Goal: Information Seeking & Learning: Learn about a topic

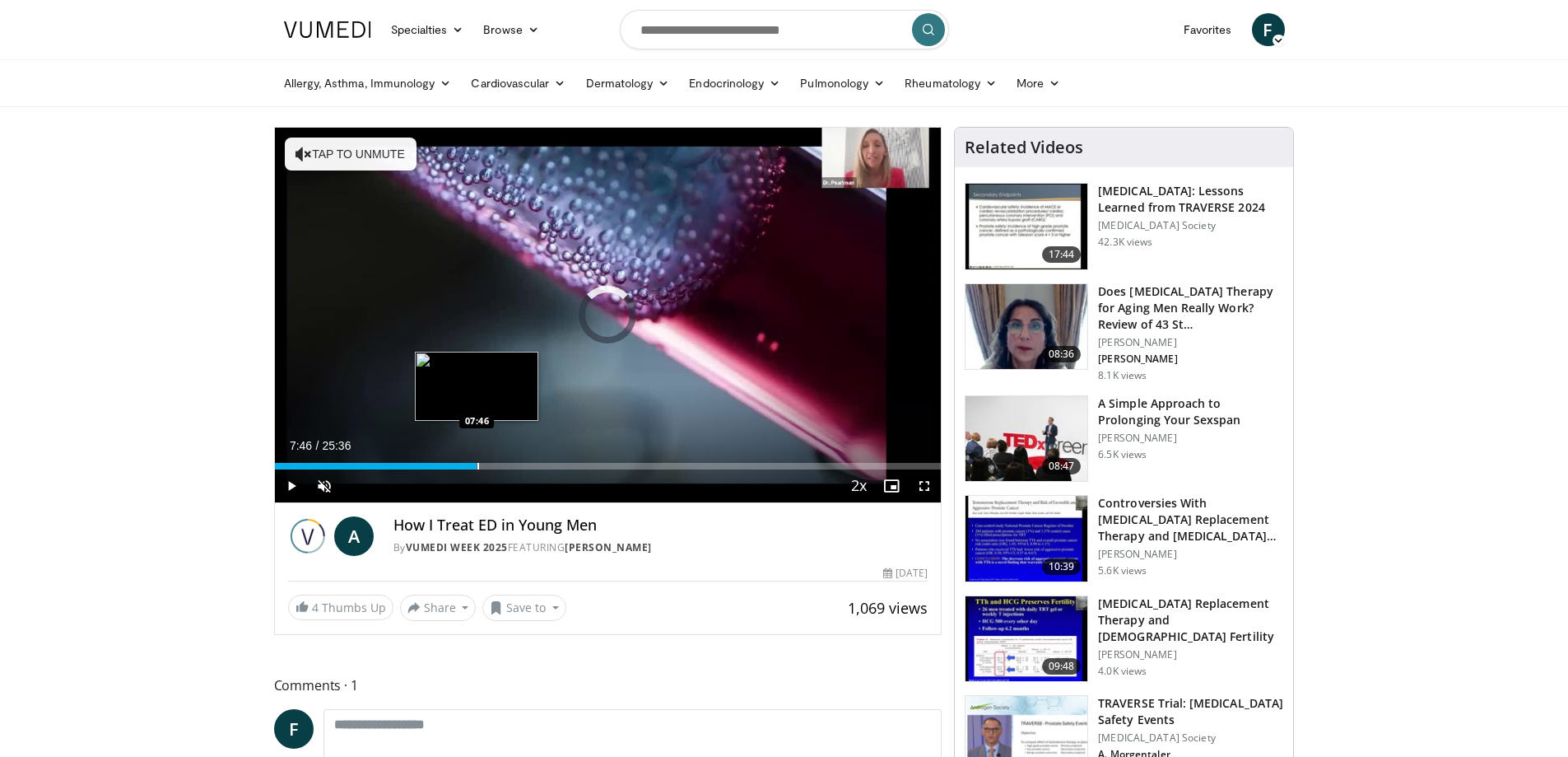
click at [476, 458] on div "Loaded : 8.39% 07:46 07:46" at bounding box center [608, 461] width 667 height 16
click at [540, 459] on div "Loaded : 38.74% 08:53 10:12" at bounding box center [608, 461] width 667 height 16
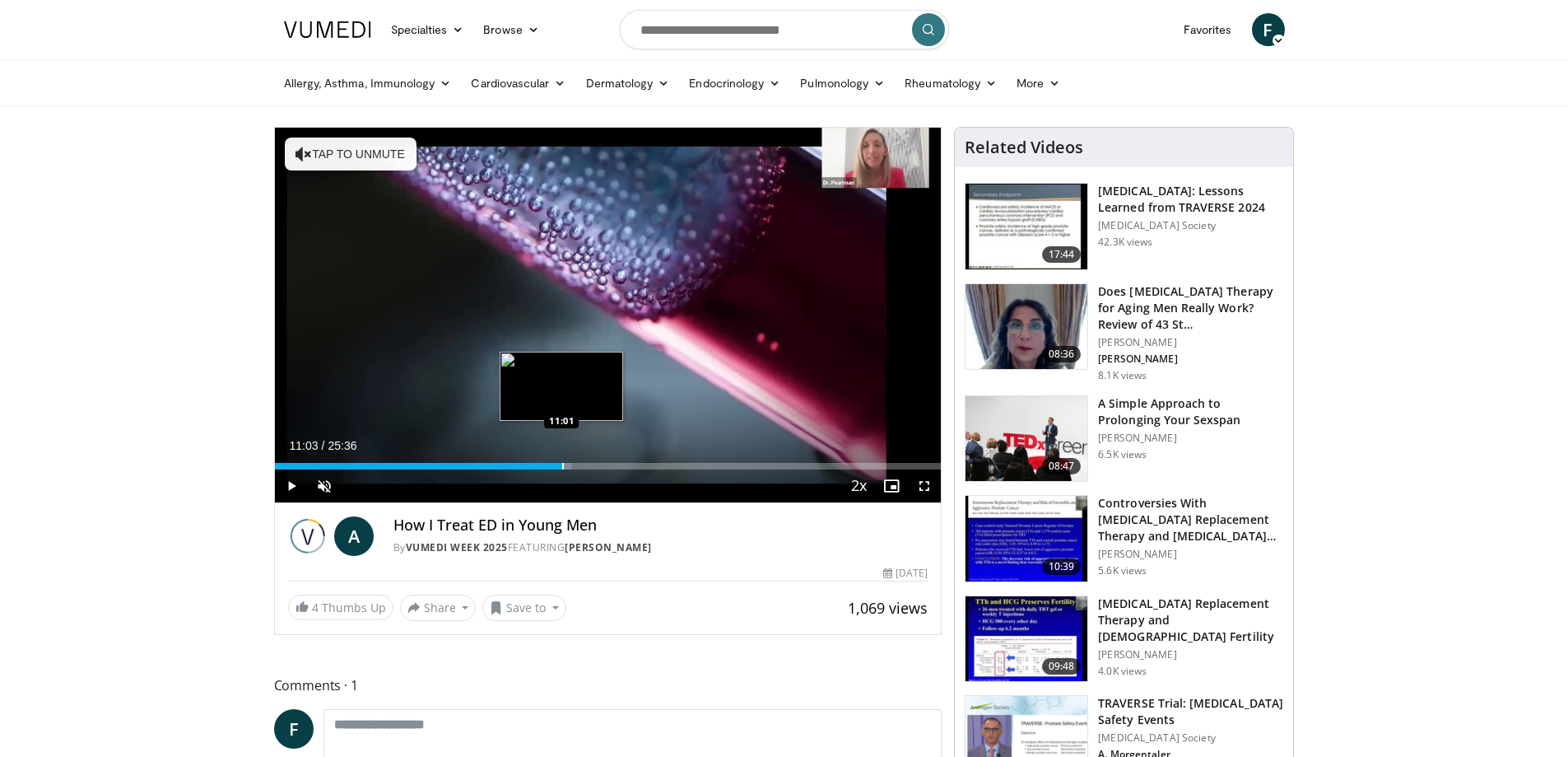
click at [562, 463] on div "Progress Bar" at bounding box center [563, 466] width 2 height 7
click at [580, 461] on div "Loaded : 47.52% 11:45 11:45" at bounding box center [608, 461] width 667 height 16
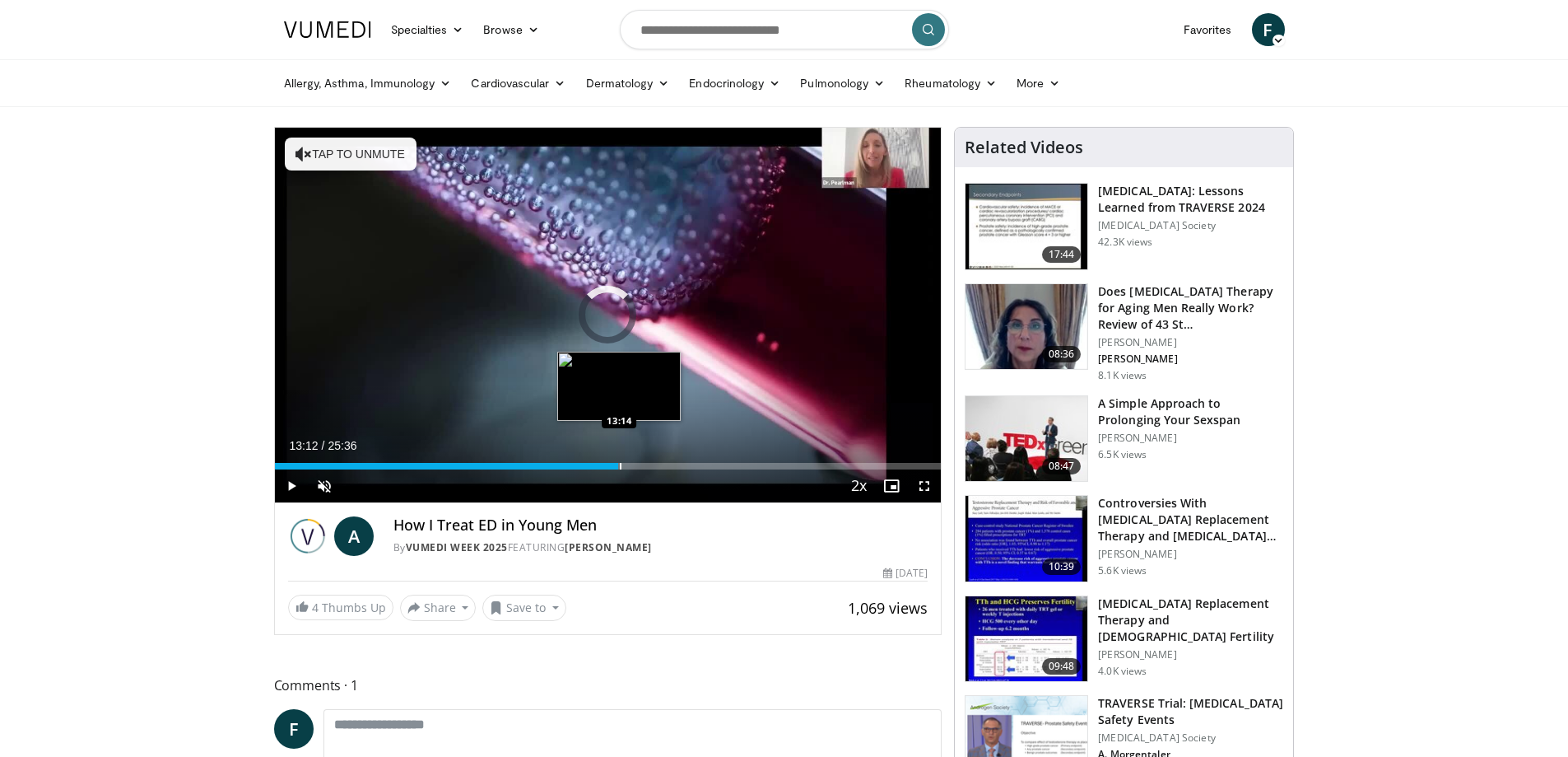
click at [620, 464] on div "Progress Bar" at bounding box center [621, 466] width 2 height 7
click at [643, 465] on div "Progress Bar" at bounding box center [644, 466] width 2 height 7
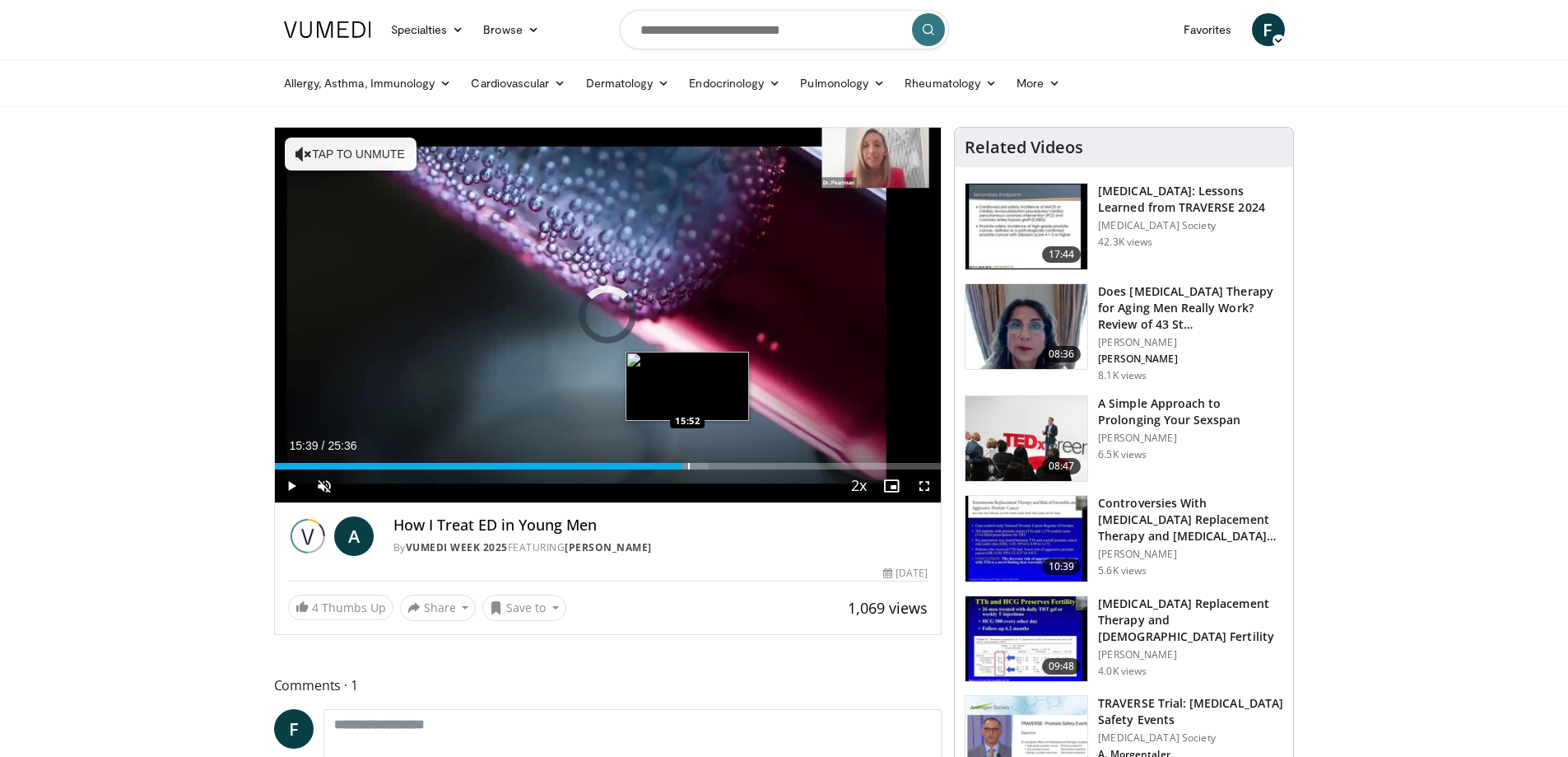
click at [686, 457] on div "Loaded : 65.10% 15:39 15:52" at bounding box center [608, 461] width 667 height 16
click at [688, 461] on div "Loaded : 65.86% 15:51 15:50" at bounding box center [608, 461] width 667 height 16
click at [686, 464] on div "Progress Bar" at bounding box center [687, 466] width 2 height 7
click at [649, 463] on div "14:22" at bounding box center [462, 466] width 374 height 7
click at [721, 463] on div "Progress Bar" at bounding box center [722, 466] width 2 height 7
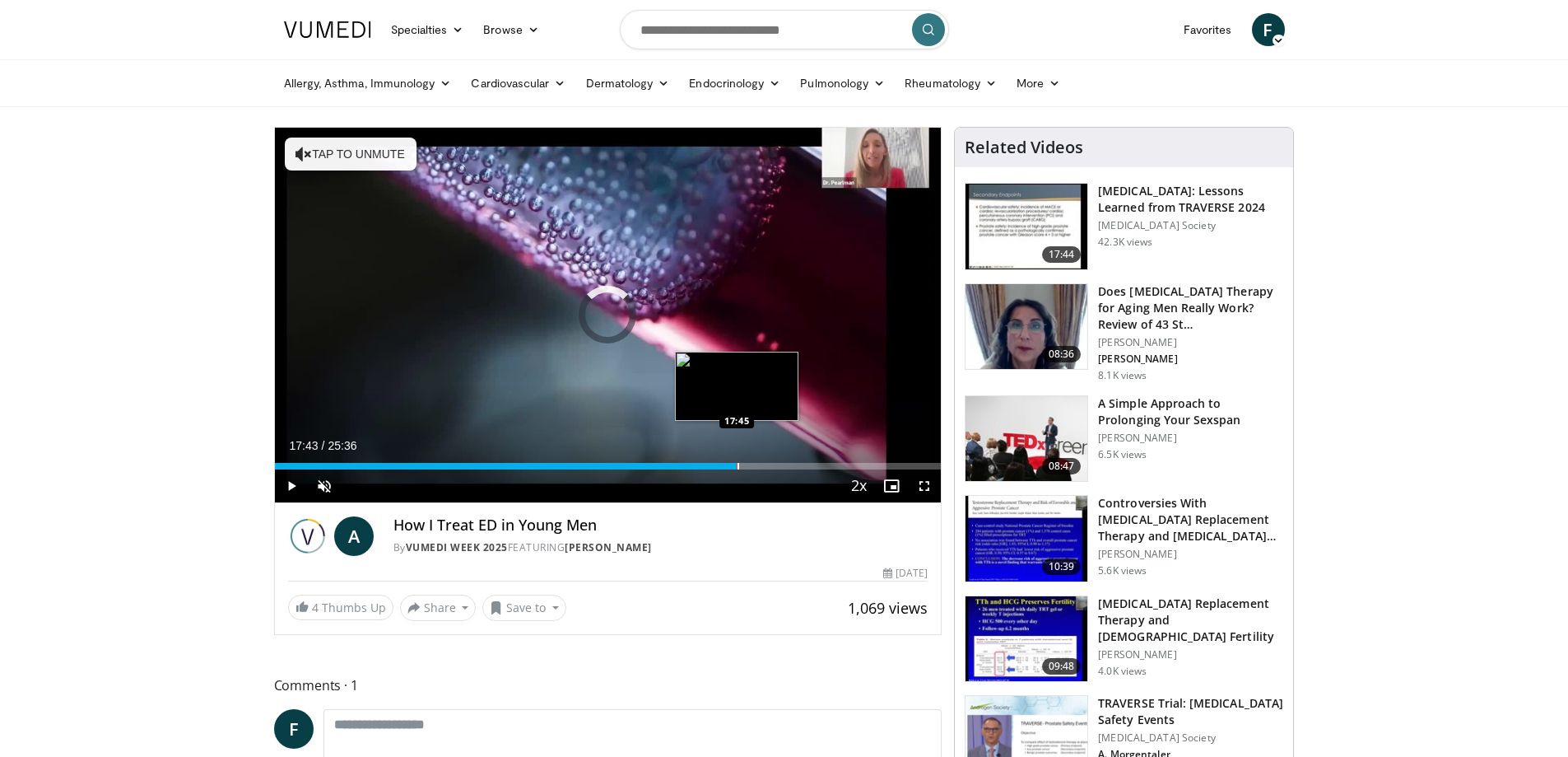
click at [738, 463] on div "Progress Bar" at bounding box center [739, 466] width 2 height 7
click at [803, 463] on div "Progress Bar" at bounding box center [804, 466] width 2 height 7
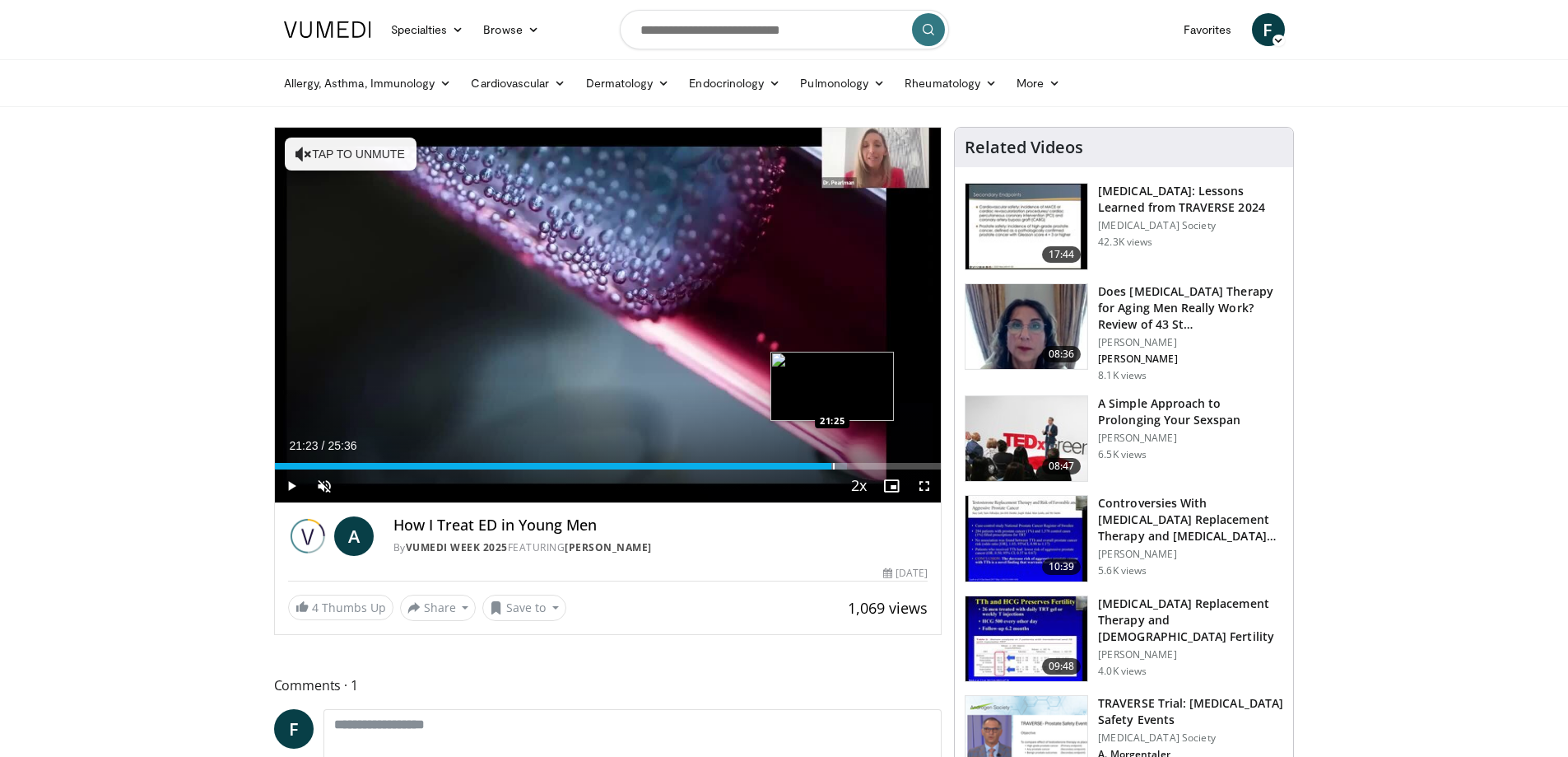
click at [833, 463] on div "Progress Bar" at bounding box center [834, 466] width 2 height 7
click at [908, 463] on div "Progress Bar" at bounding box center [909, 466] width 2 height 7
click at [915, 463] on div "Progress Bar" at bounding box center [916, 466] width 2 height 7
click at [918, 461] on div "Loaded : 100.00% 24:44 24:44" at bounding box center [608, 461] width 667 height 16
click at [911, 460] on div "Loaded : 100.00% 24:50 24:25" at bounding box center [608, 461] width 667 height 16
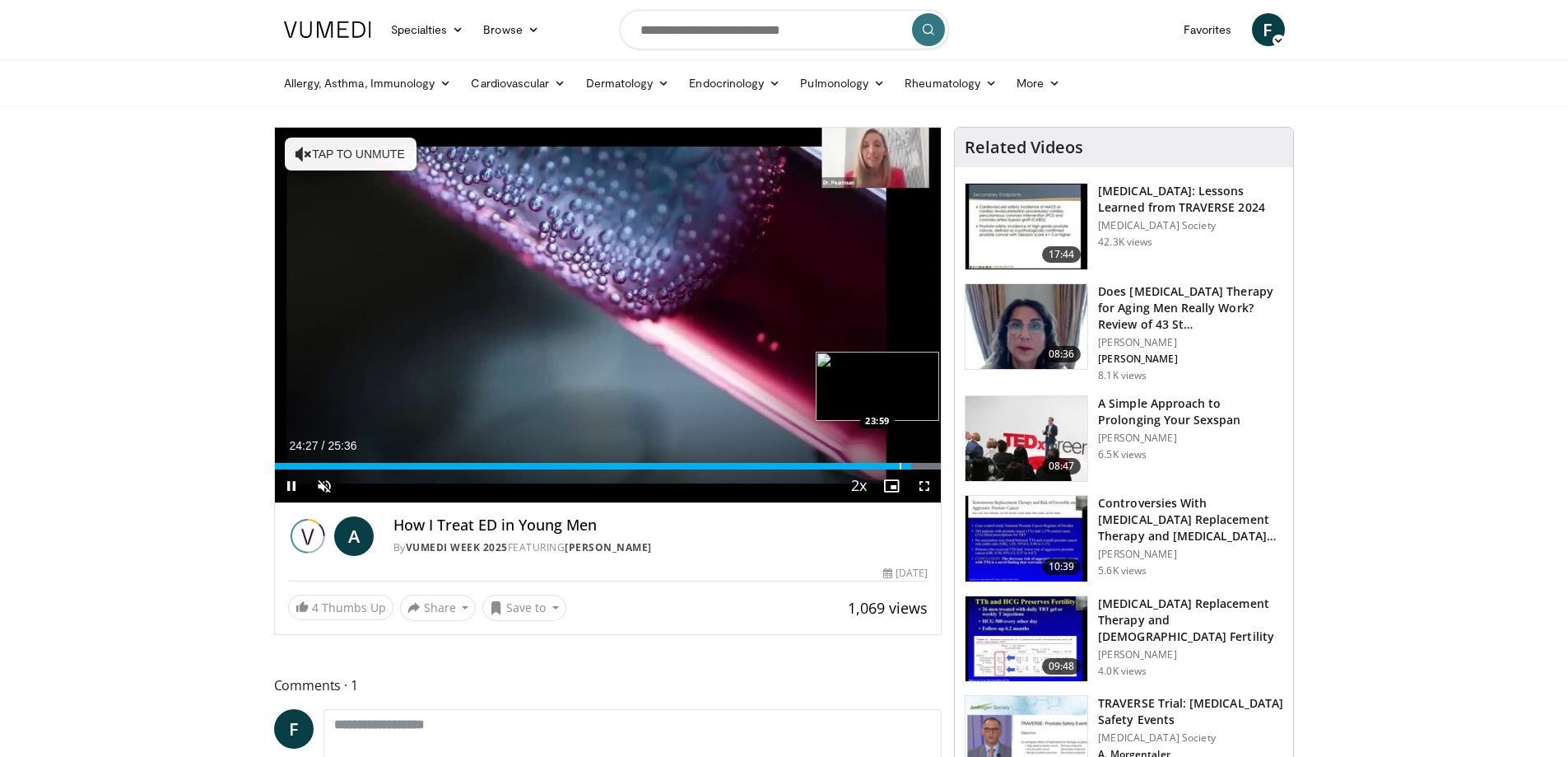
click at [898, 460] on div "Loaded : 100.00% 24:27 23:59" at bounding box center [608, 461] width 667 height 16
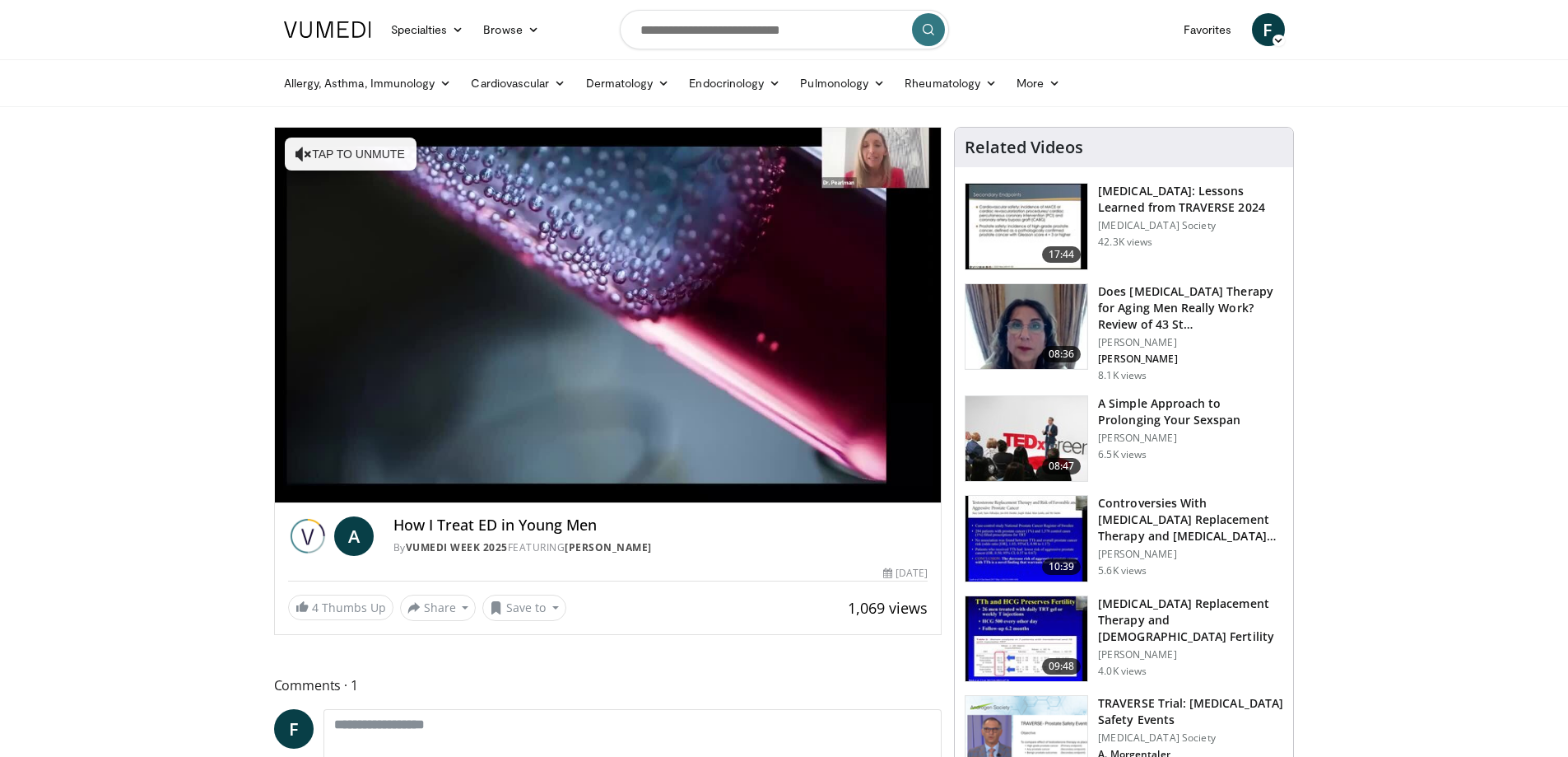
click at [1128, 406] on h3 "A Simple Approach to Prolonging Your Sexspan" at bounding box center [1190, 411] width 185 height 33
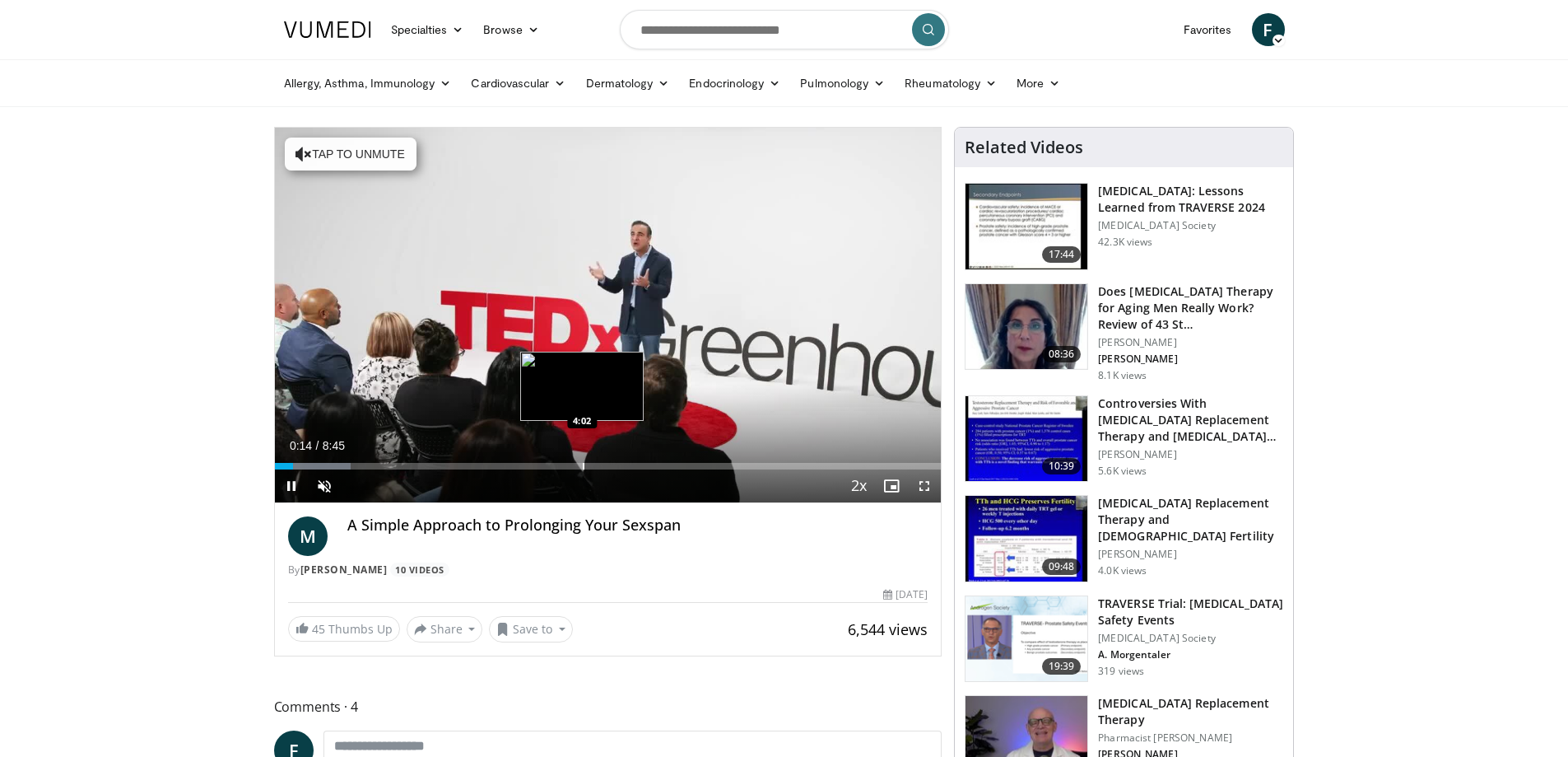
click at [583, 469] on div "Progress Bar" at bounding box center [584, 466] width 2 height 7
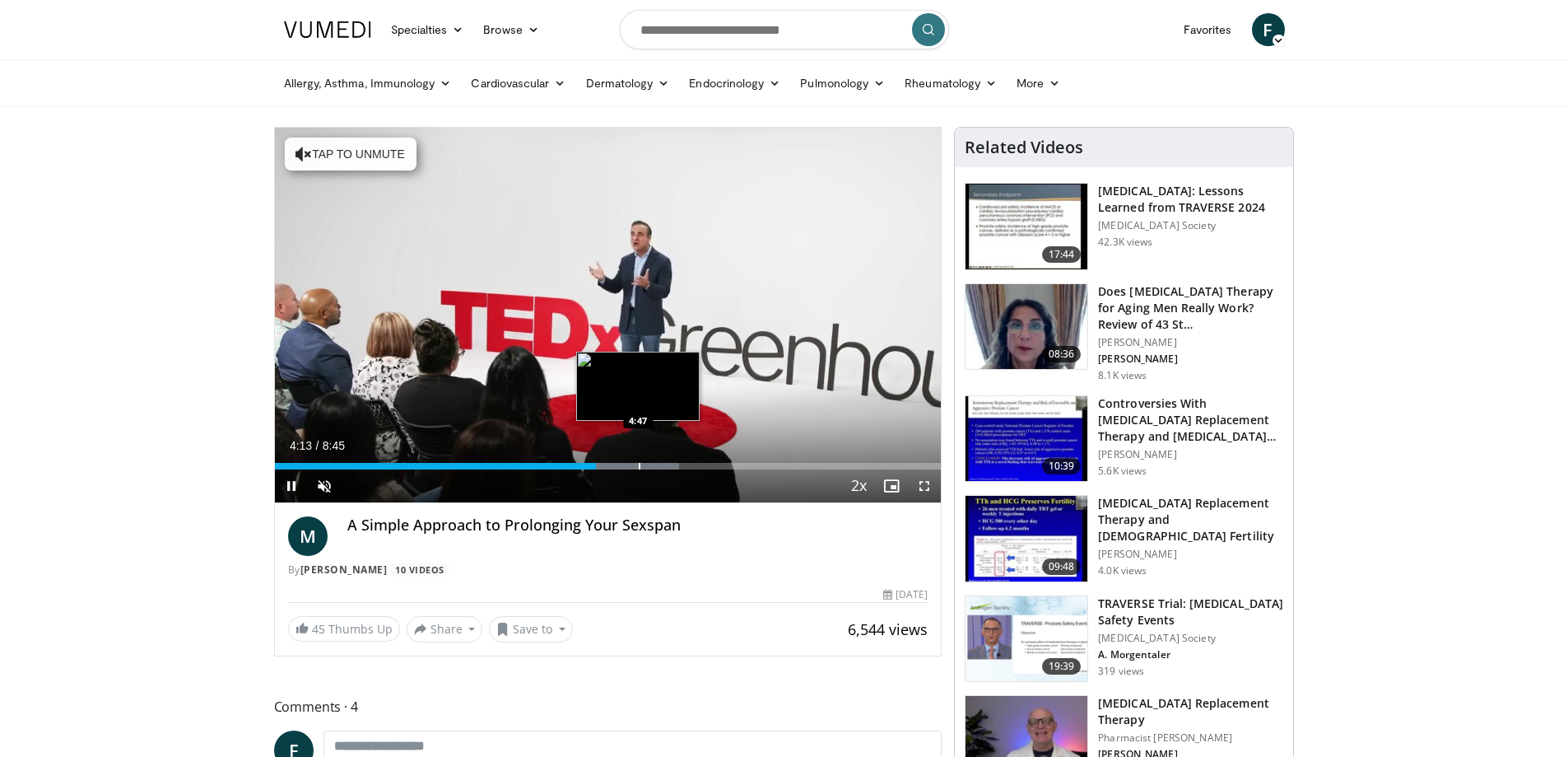
click at [639, 467] on div "Progress Bar" at bounding box center [639, 466] width 2 height 7
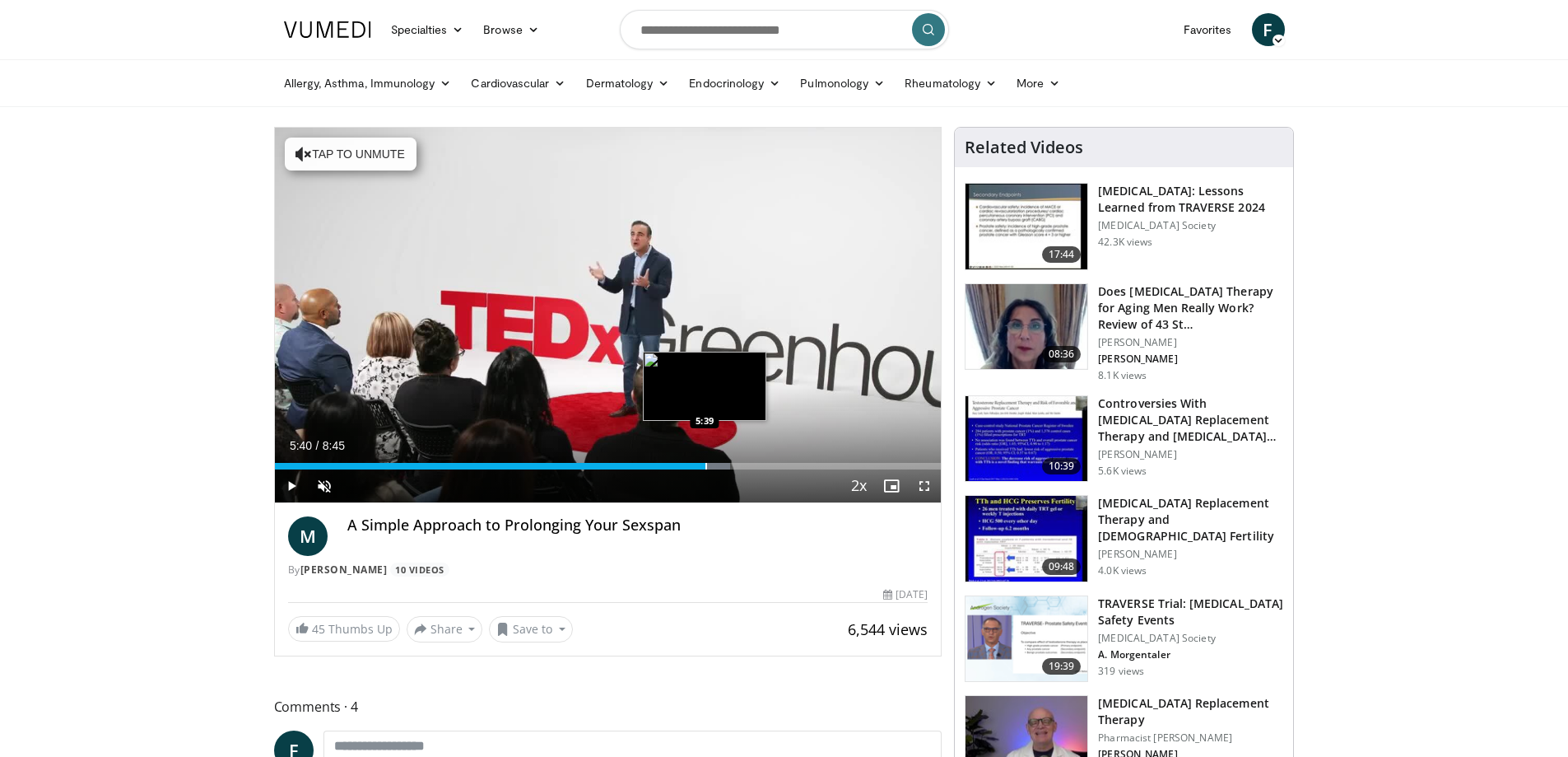
click at [706, 466] on div "Progress Bar" at bounding box center [707, 466] width 2 height 7
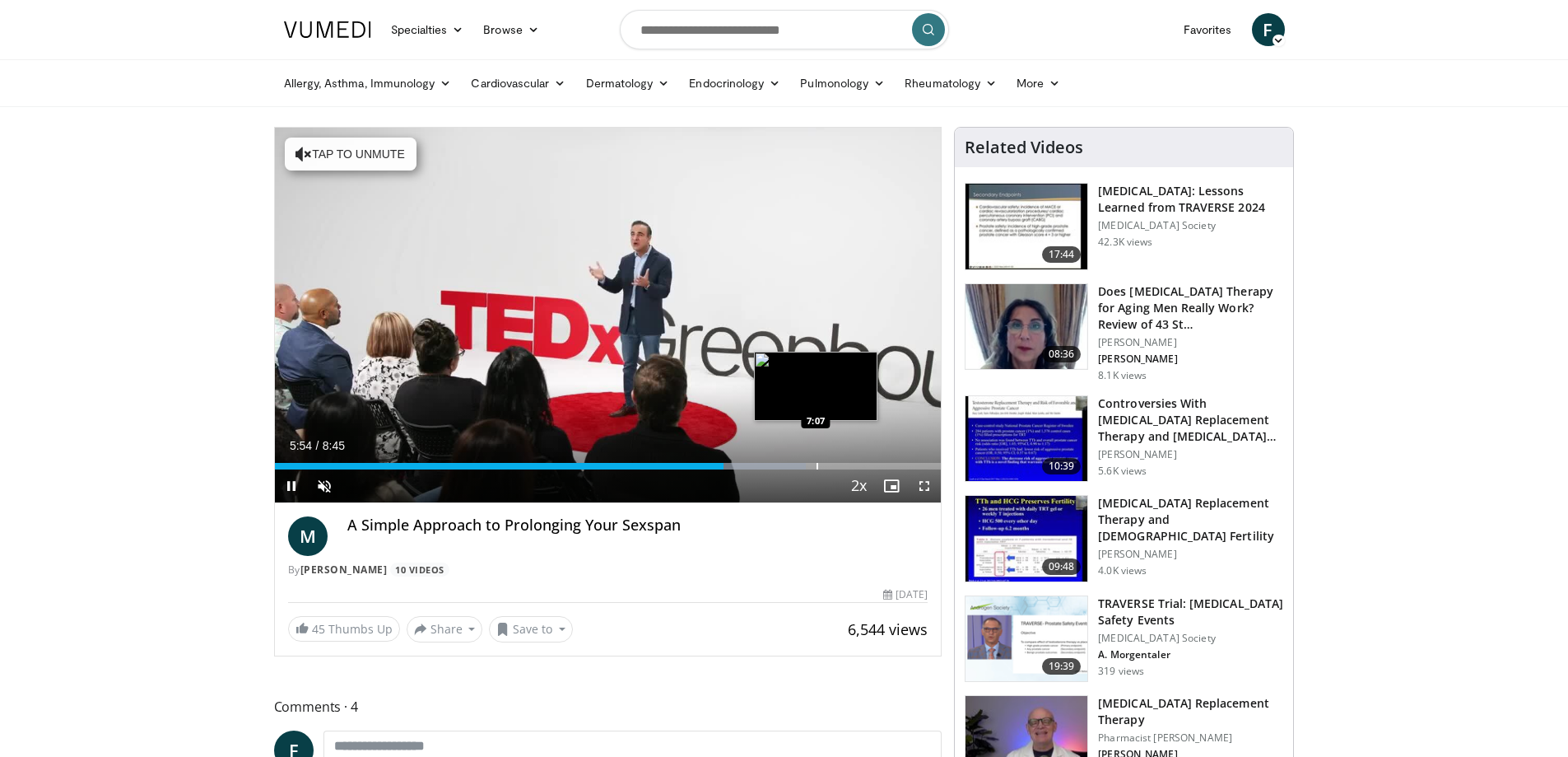
click at [816, 463] on div "Progress Bar" at bounding box center [817, 466] width 2 height 7
click at [841, 463] on div "Progress Bar" at bounding box center [842, 466] width 2 height 7
click at [858, 468] on div "Progress Bar" at bounding box center [859, 466] width 2 height 7
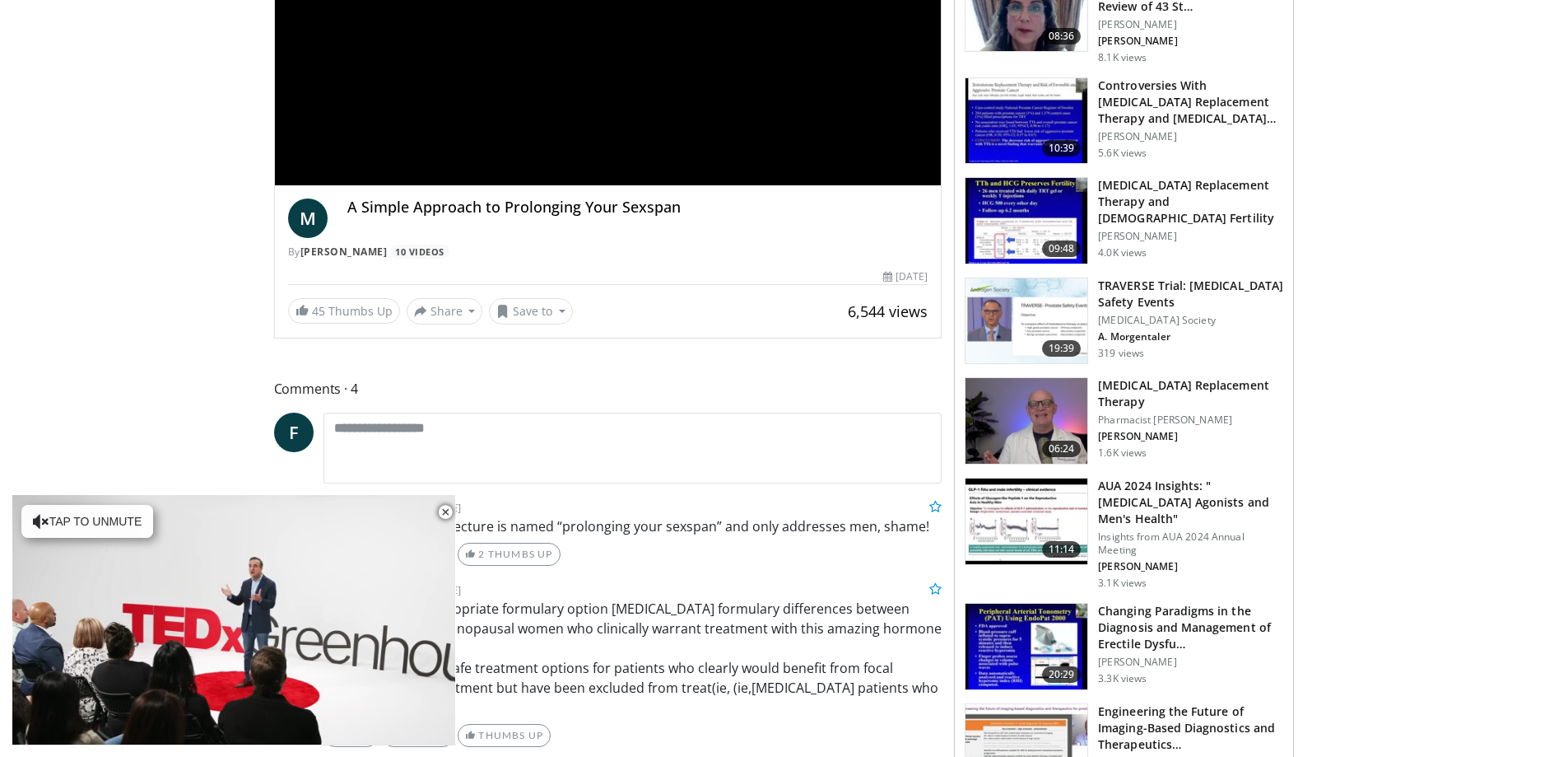
scroll to position [164, 0]
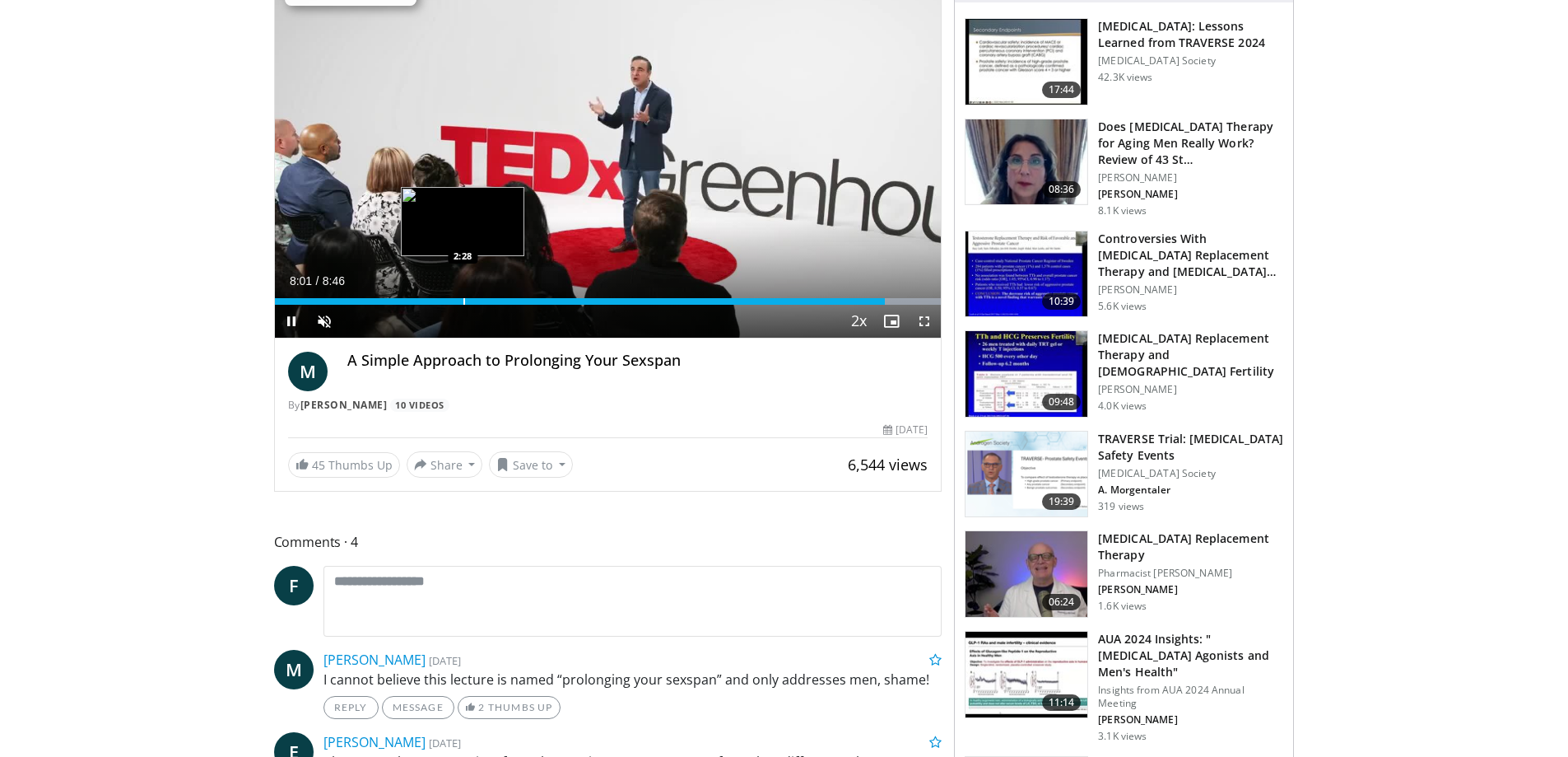
click at [462, 292] on div "Loaded : 100.00% 8:01 2:28" at bounding box center [608, 297] width 667 height 16
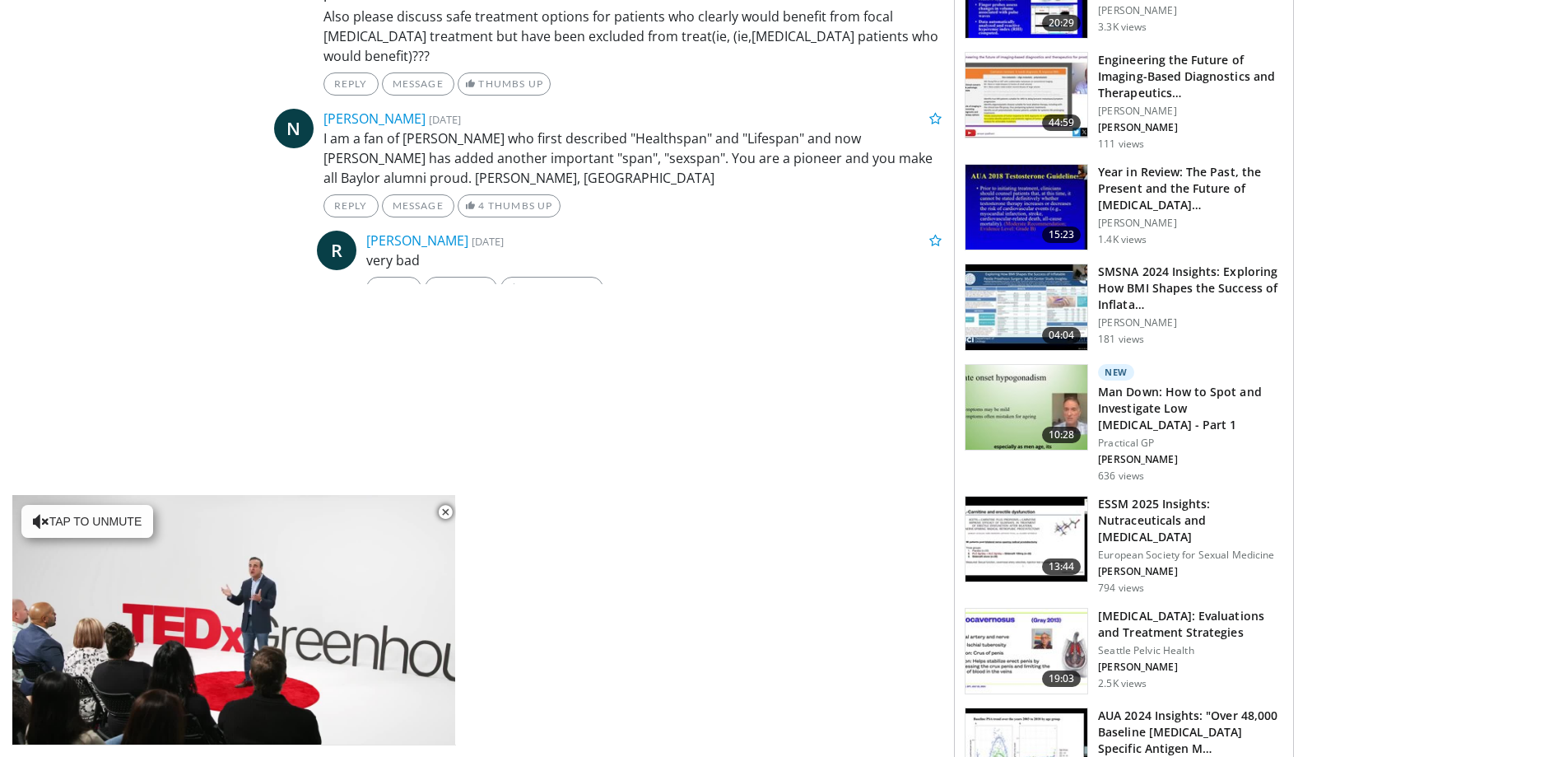
scroll to position [659, 0]
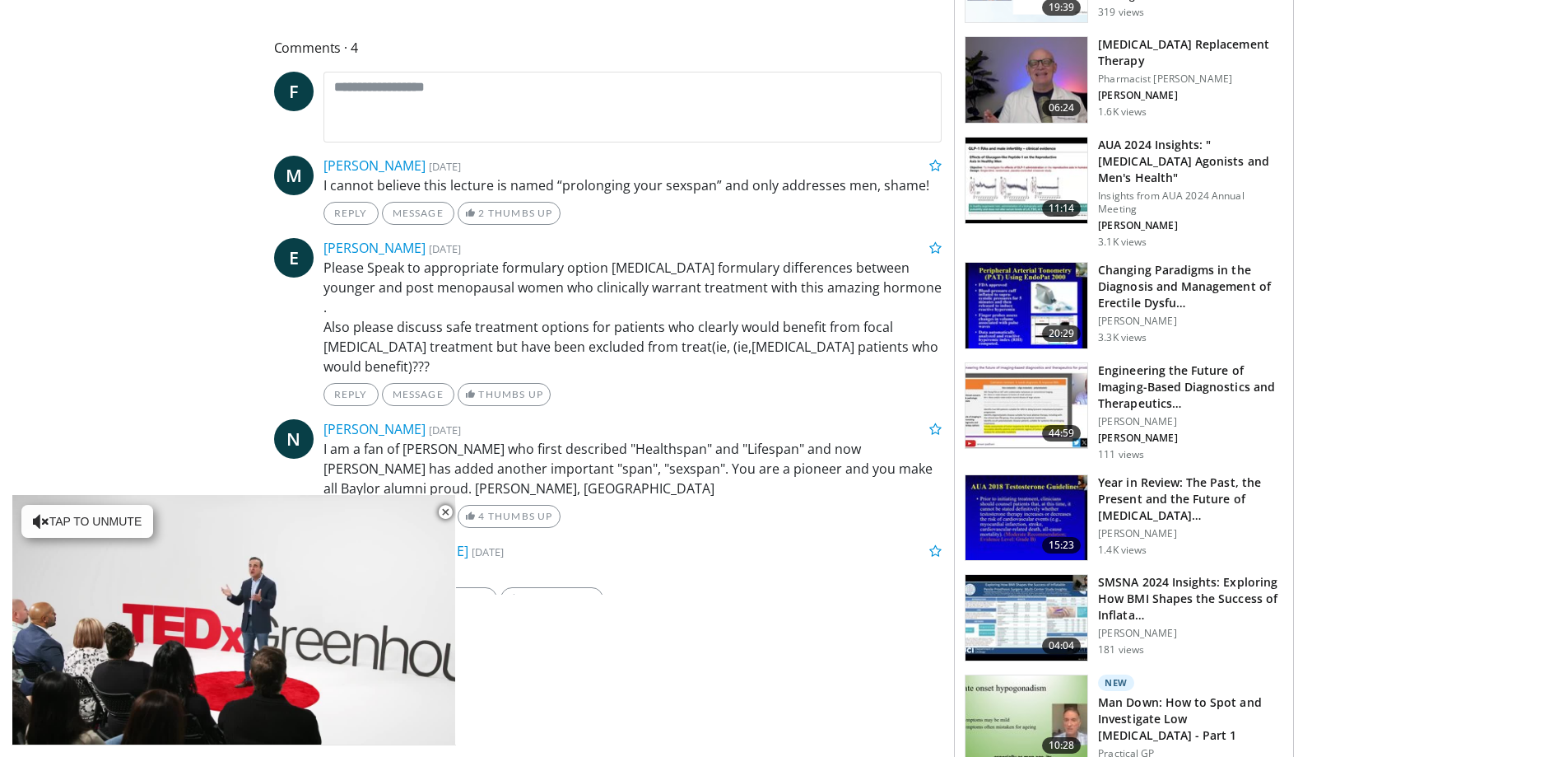
click at [1022, 270] on img at bounding box center [1026, 305] width 122 height 86
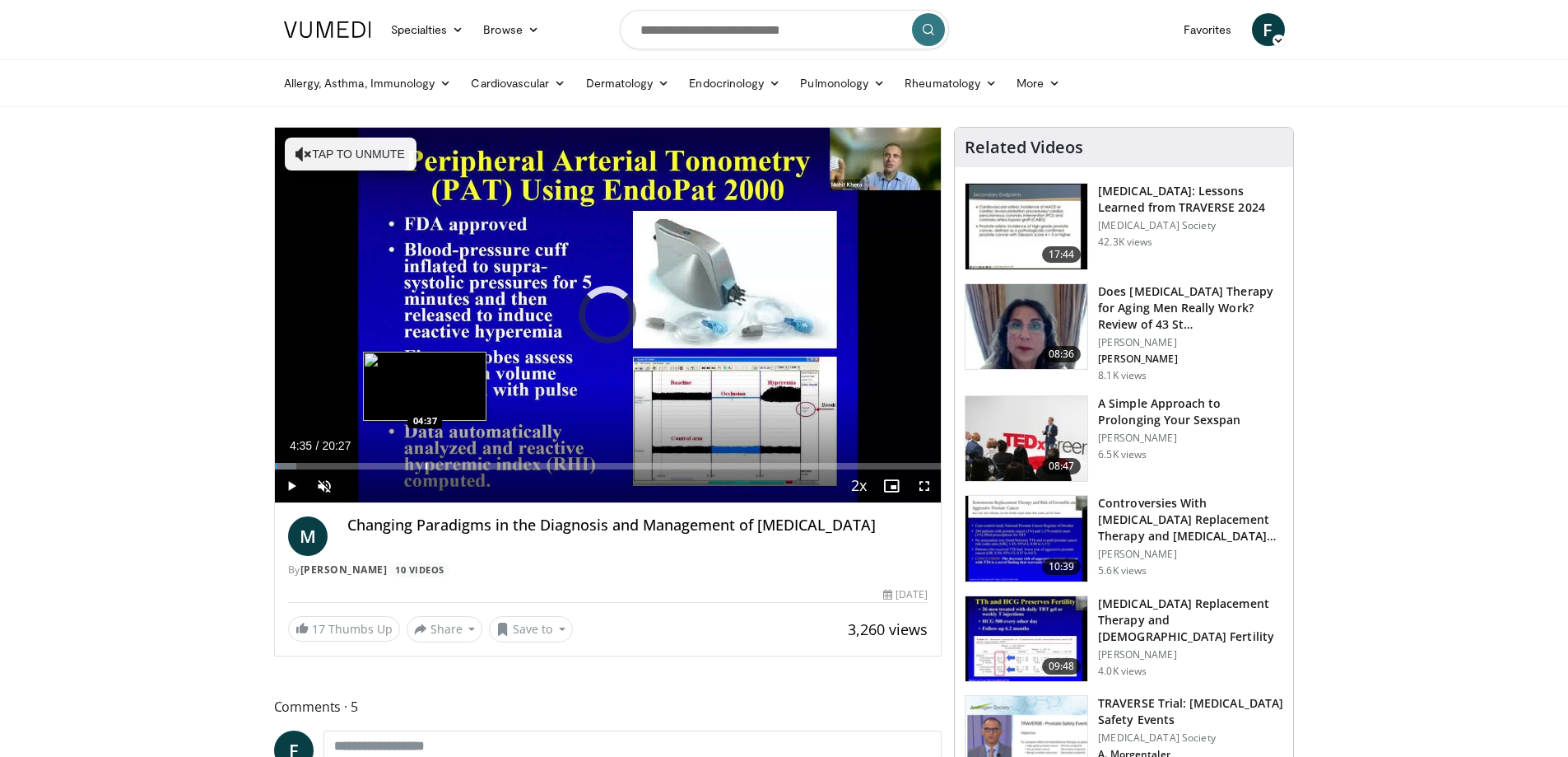
click at [425, 463] on div "Progress Bar" at bounding box center [426, 466] width 2 height 7
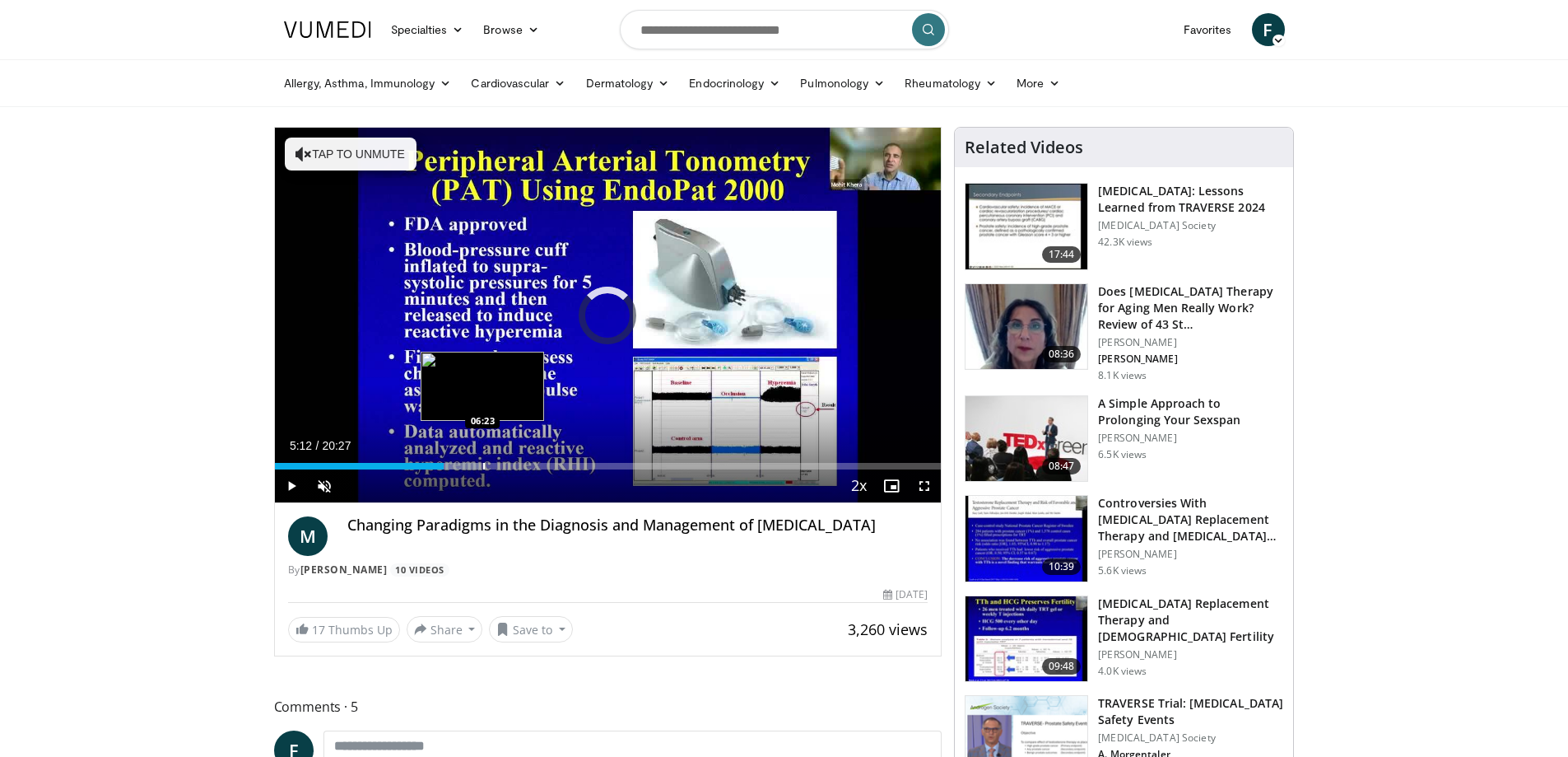
click at [483, 464] on div "Progress Bar" at bounding box center [484, 466] width 2 height 7
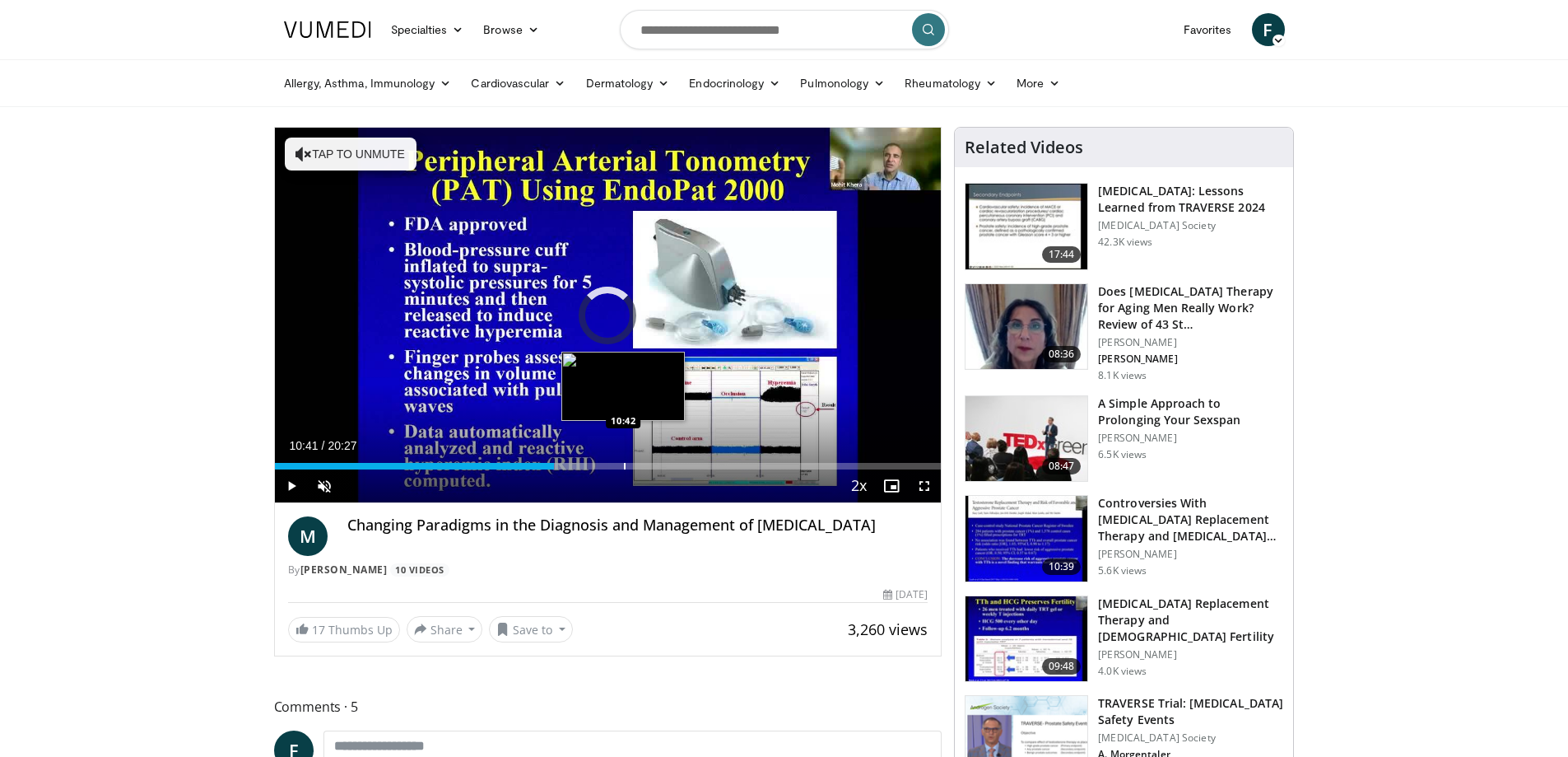
click at [623, 463] on div "Progress Bar" at bounding box center [624, 466] width 2 height 7
click at [648, 463] on div "Progress Bar" at bounding box center [649, 466] width 2 height 7
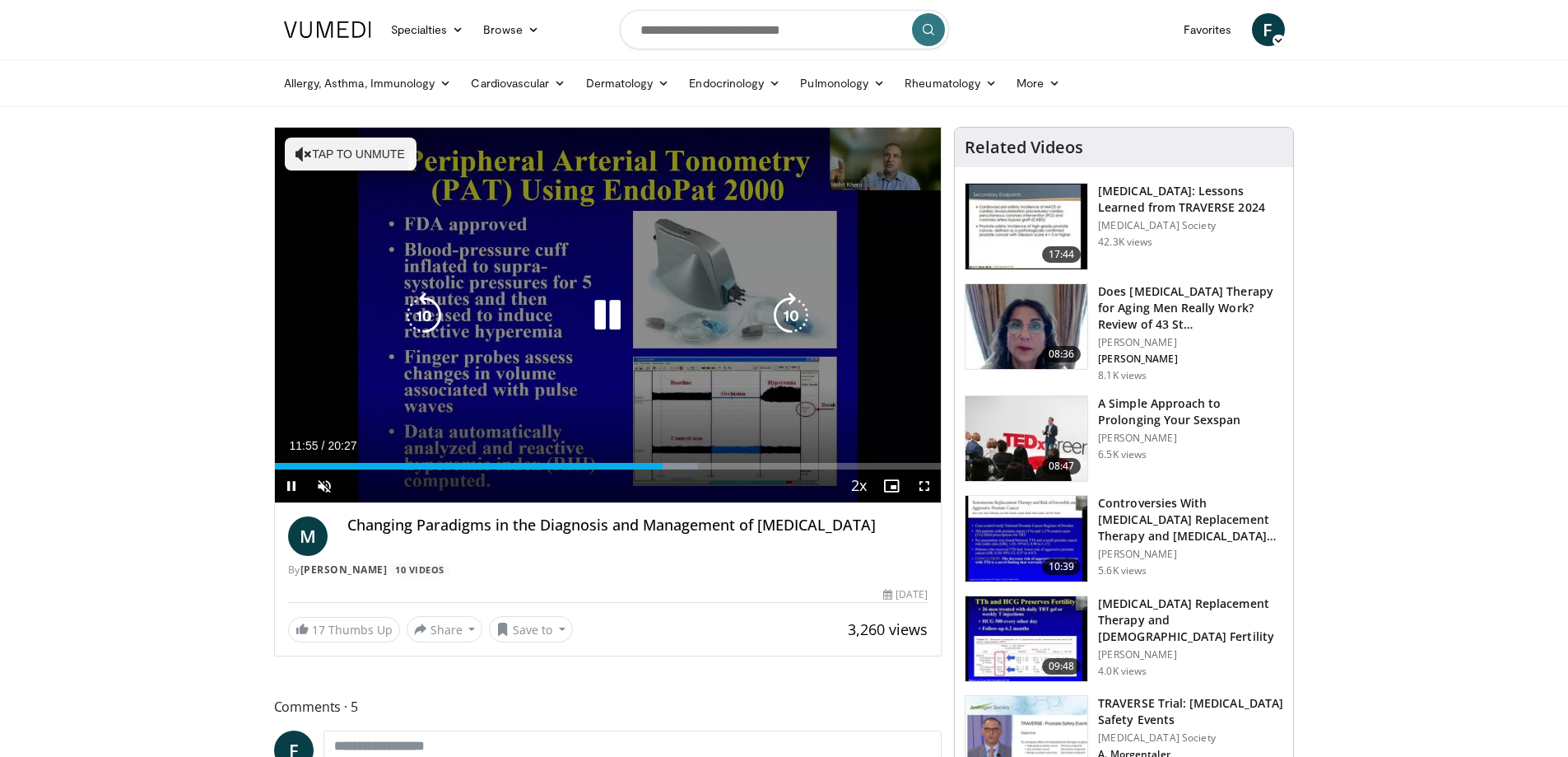
click at [757, 463] on div "Loaded : 63.52% 11:55 14:46" at bounding box center [608, 461] width 667 height 16
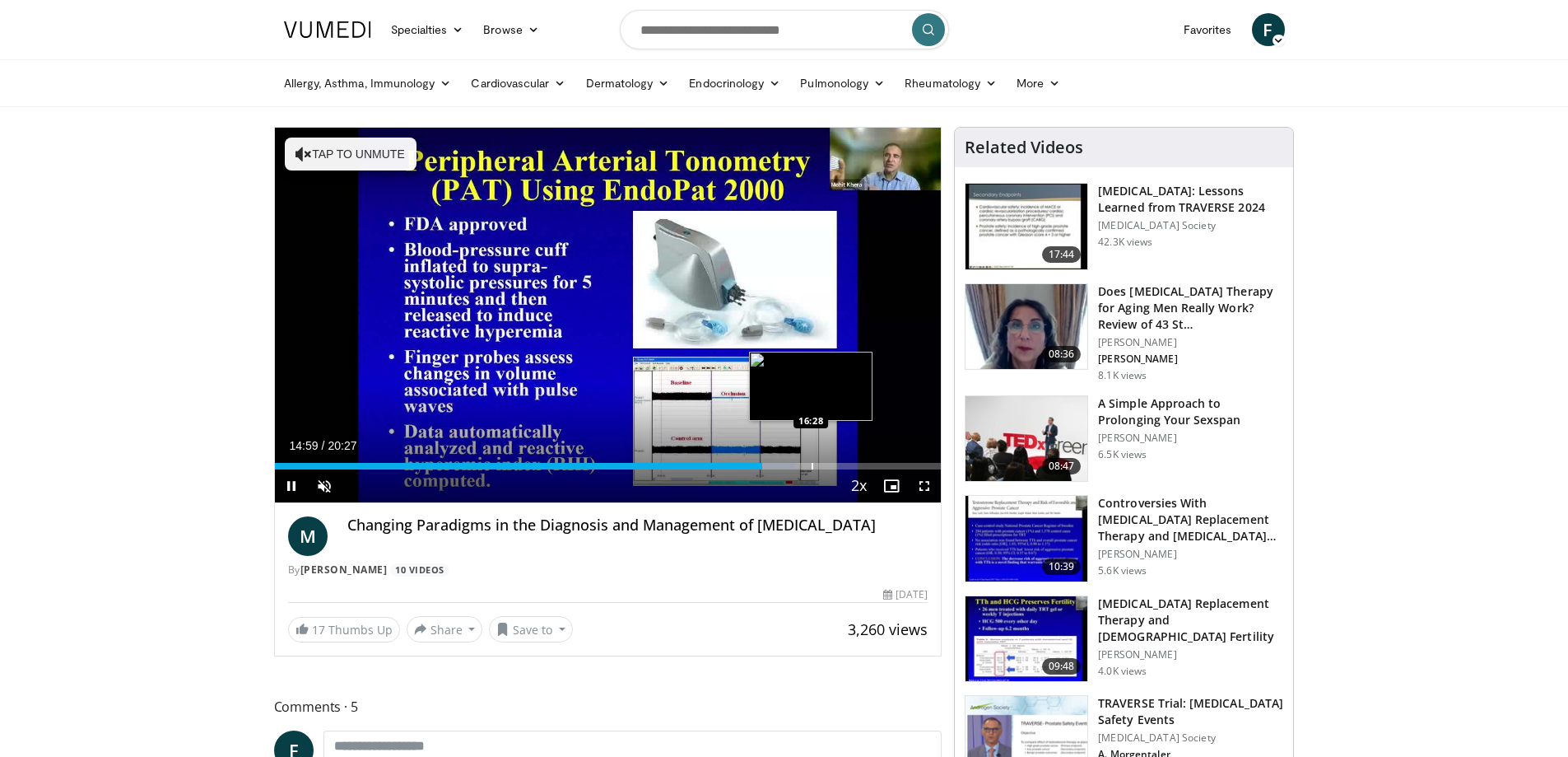
click at [811, 465] on div "Progress Bar" at bounding box center [812, 466] width 2 height 7
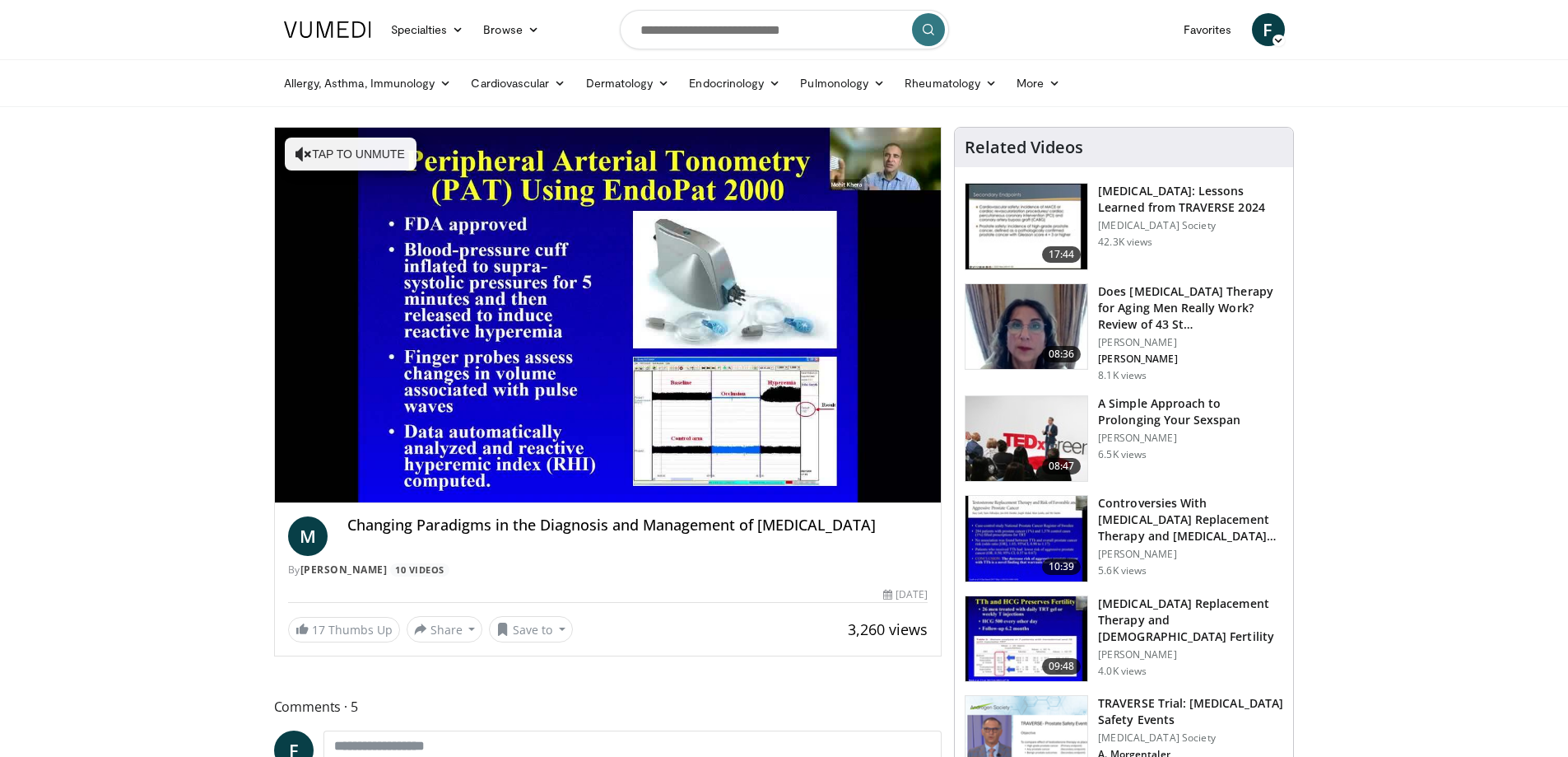
click at [853, 465] on div "10 seconds Tap to unmute" at bounding box center [608, 315] width 667 height 374
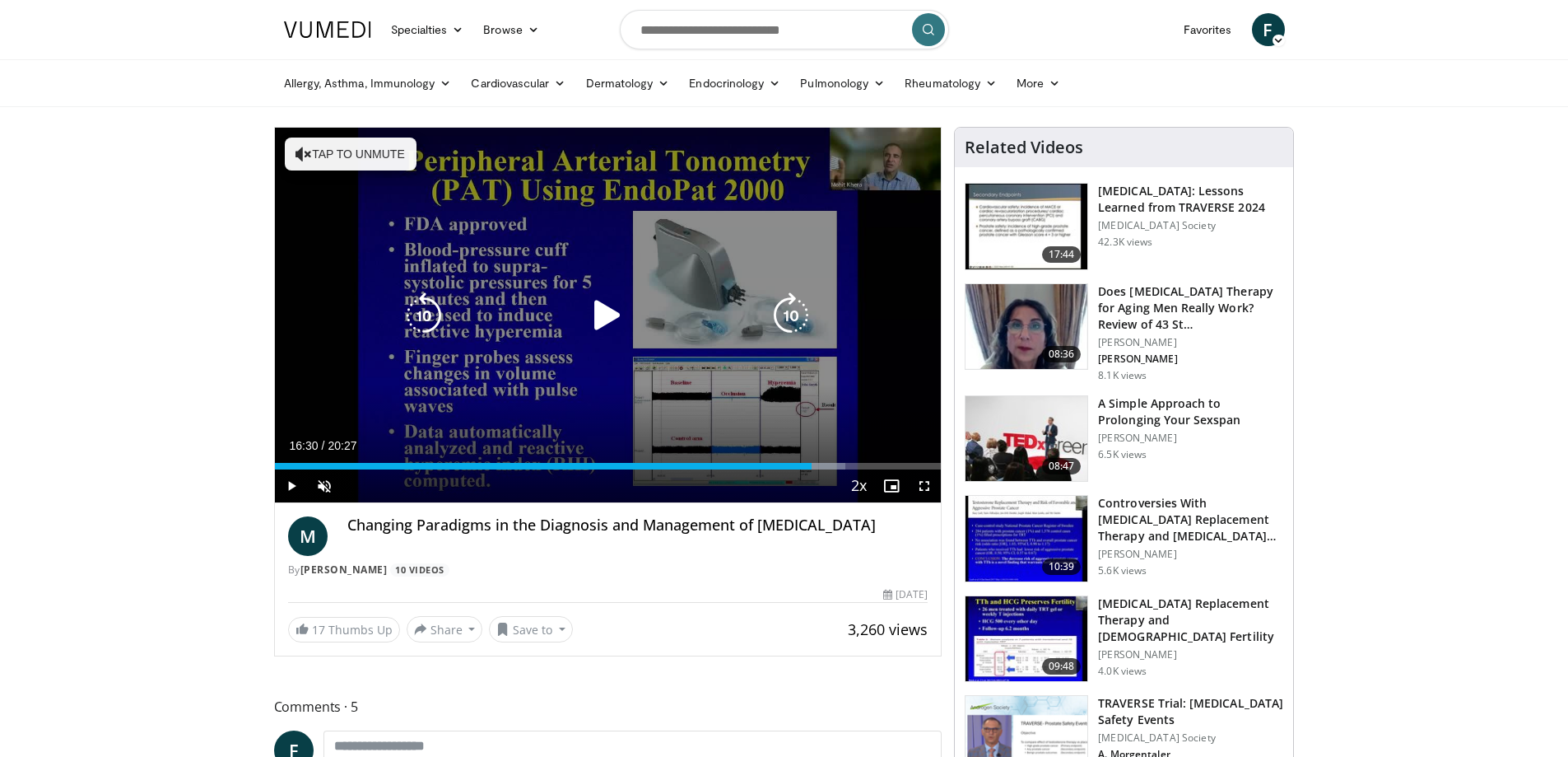
scroll to position [82, 0]
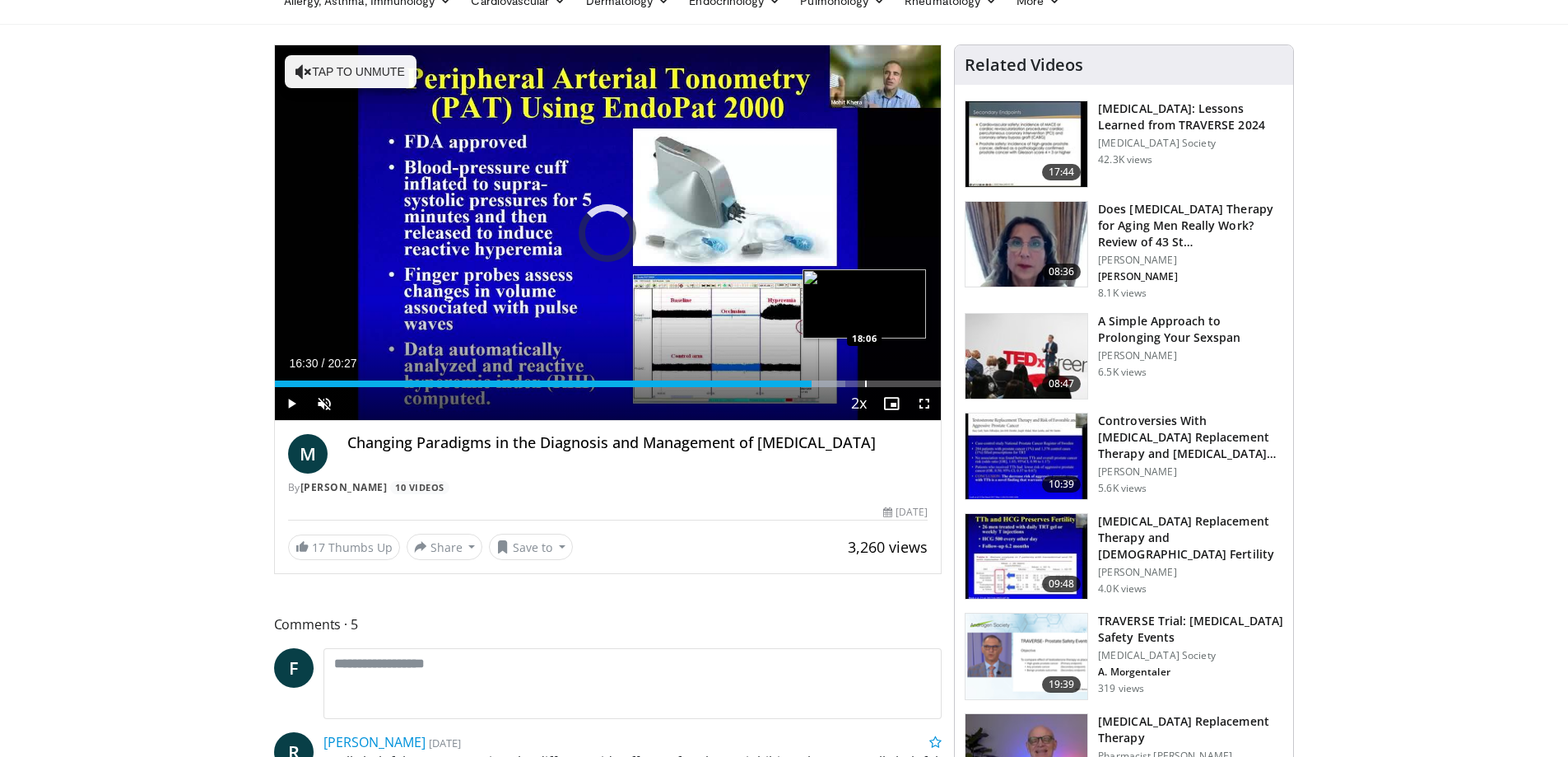
click at [865, 382] on div "Progress Bar" at bounding box center [866, 384] width 2 height 7
click at [881, 385] on div "Progress Bar" at bounding box center [882, 384] width 2 height 7
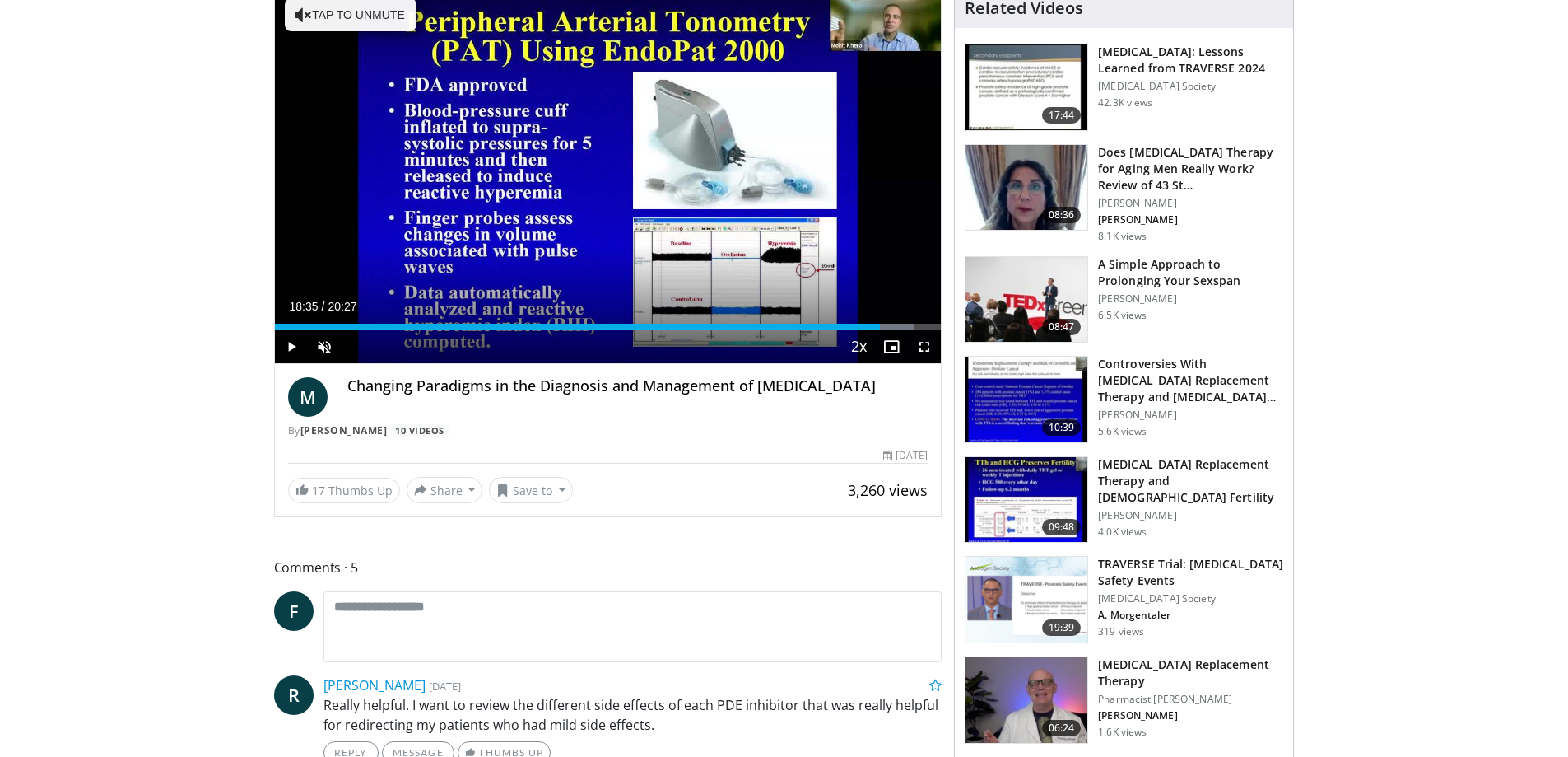
scroll to position [164, 0]
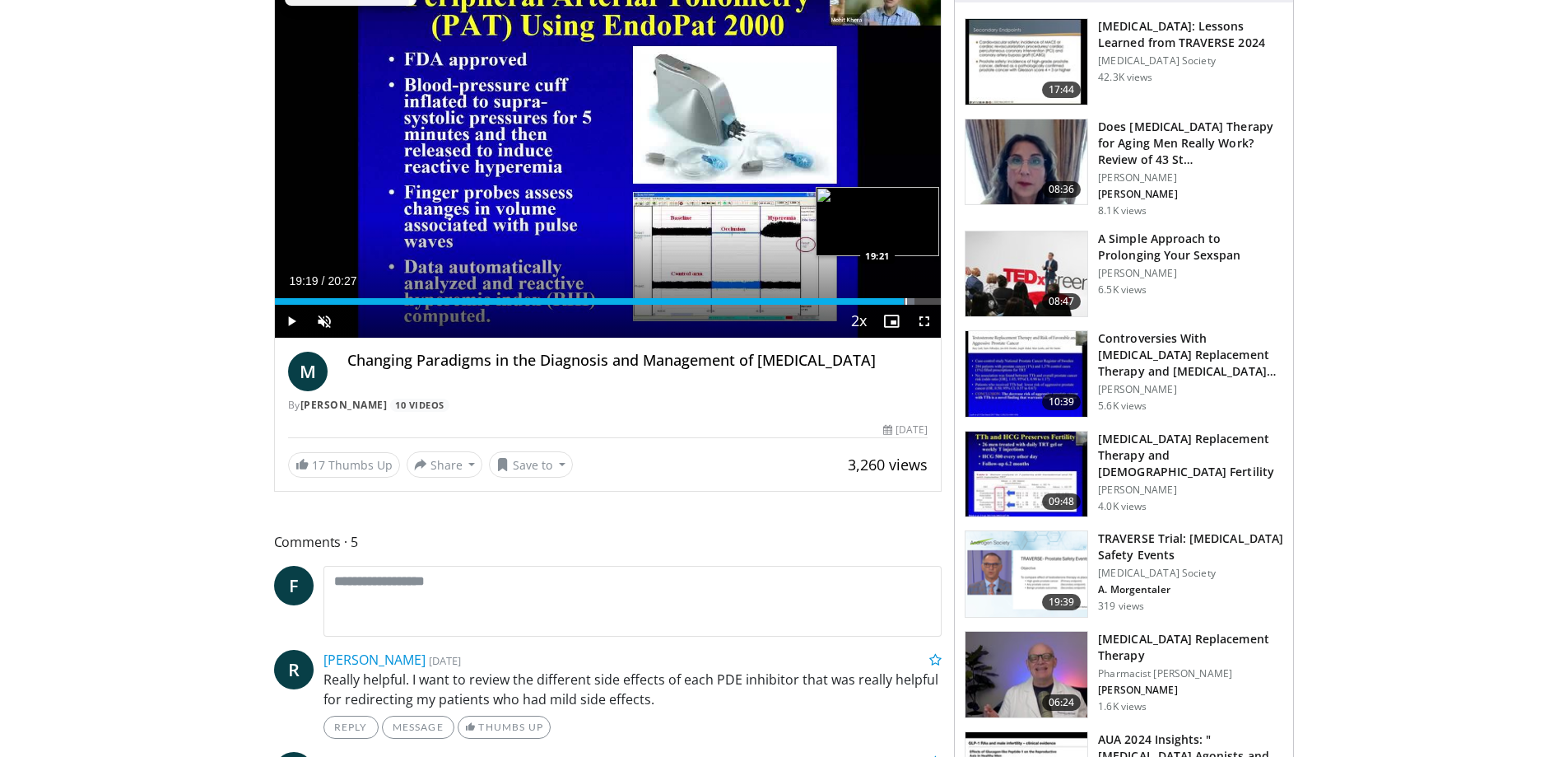
click at [905, 301] on div "Progress Bar" at bounding box center [906, 301] width 2 height 7
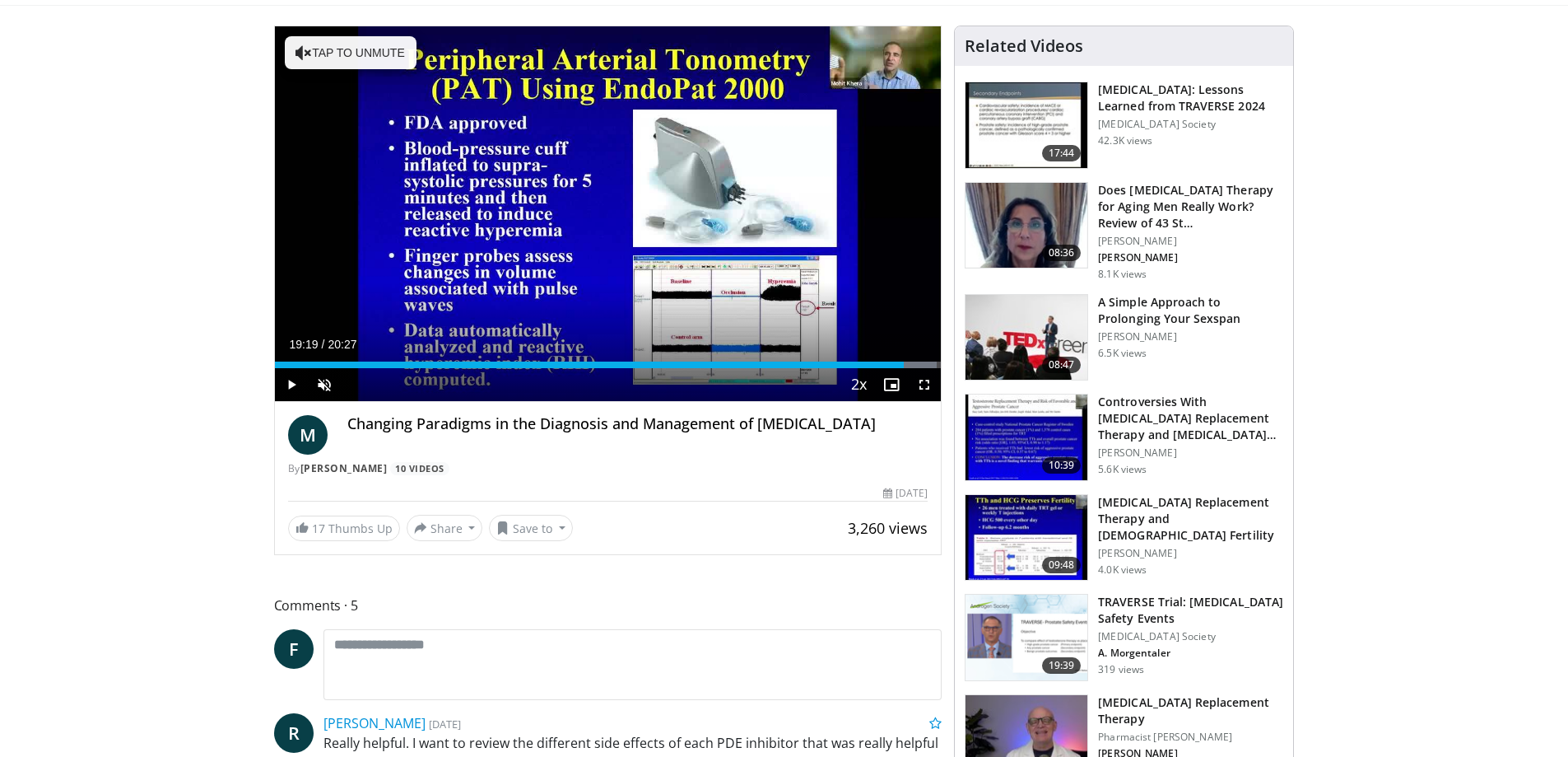
scroll to position [0, 0]
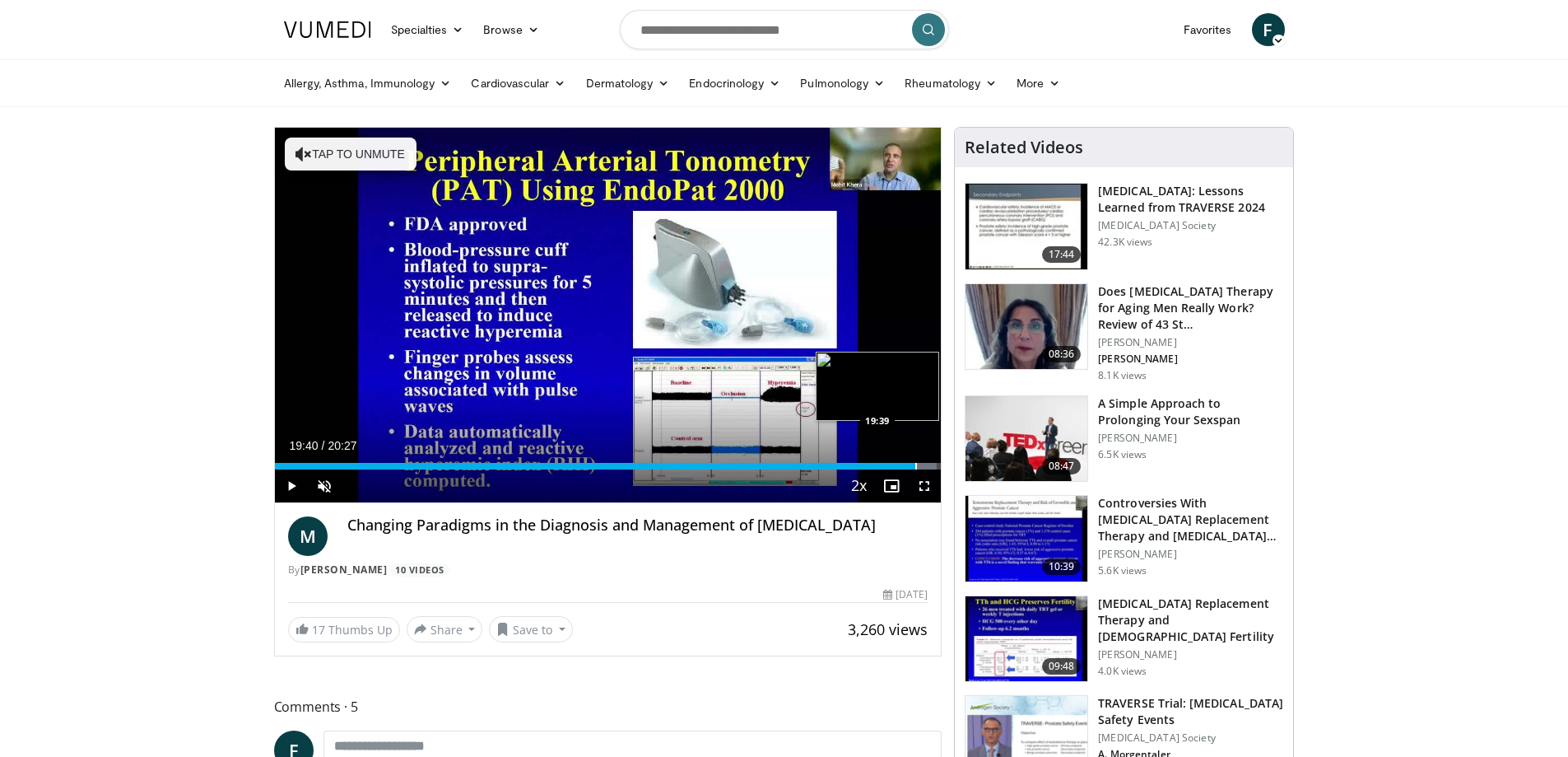
click at [915, 465] on div "Progress Bar" at bounding box center [916, 466] width 2 height 7
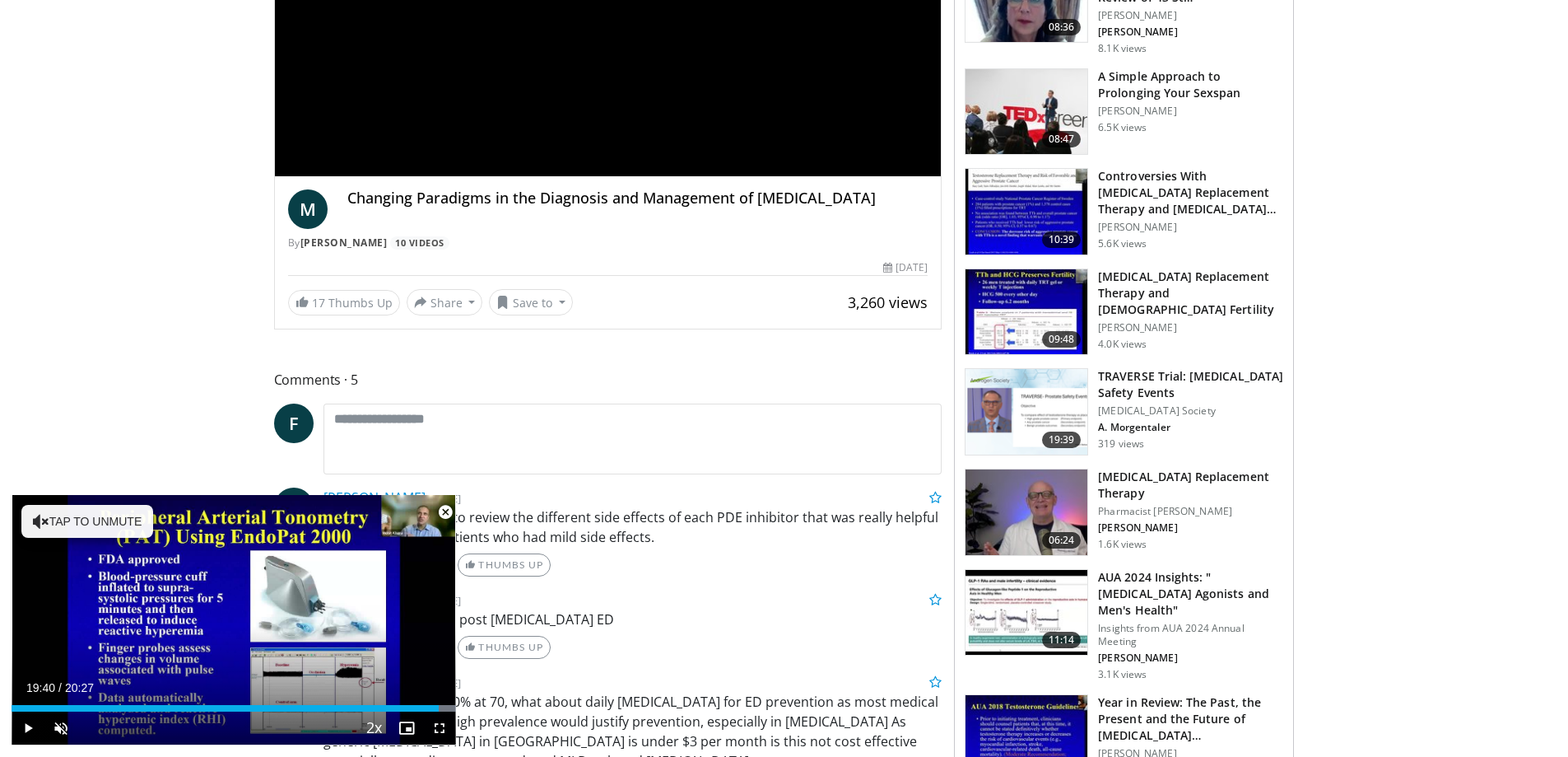
scroll to position [329, 0]
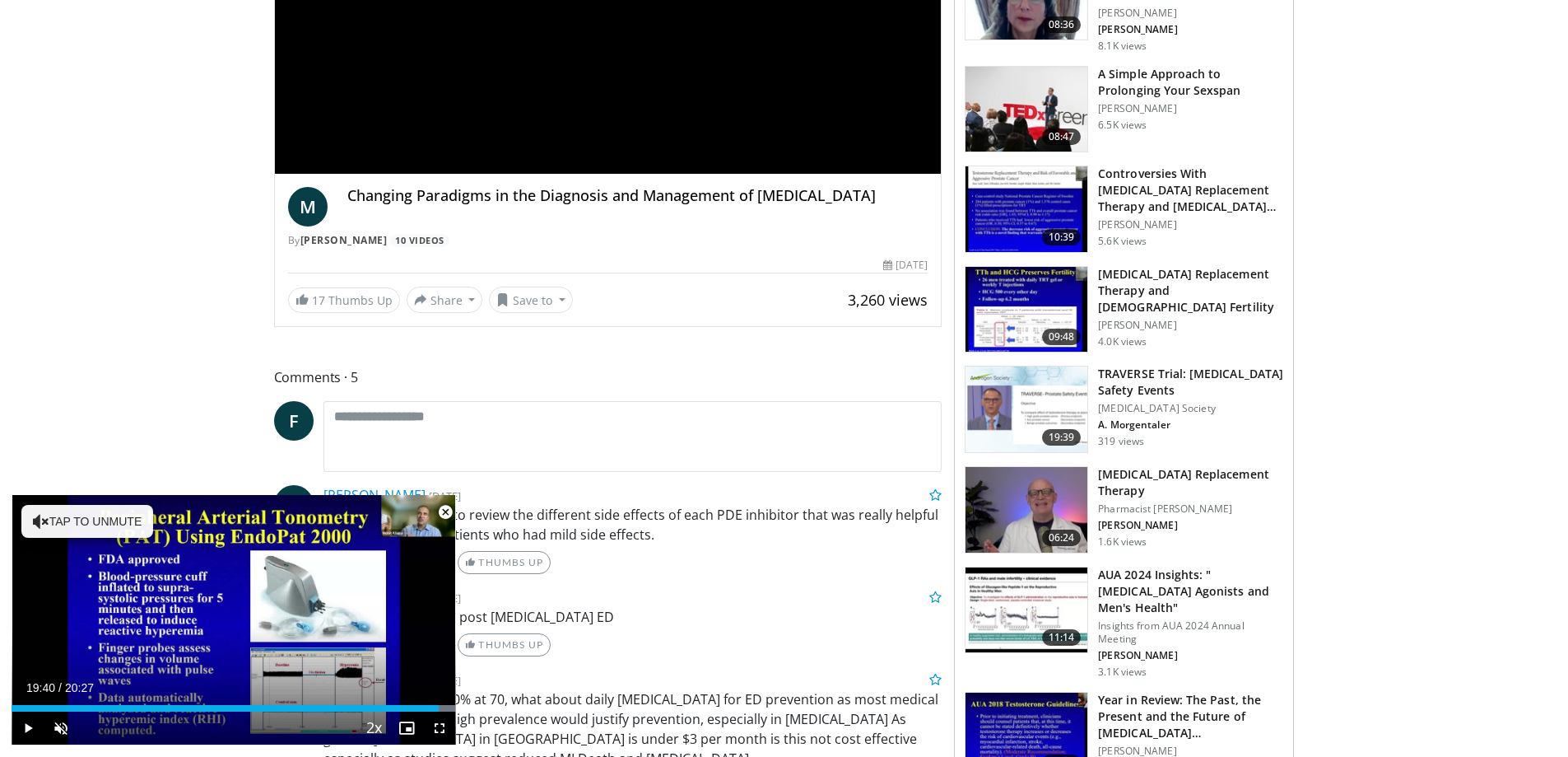
click at [1133, 575] on h3 "AUA 2024 Insights: " GLP-1 Receptor Agonists and Men's Health"" at bounding box center [1190, 591] width 185 height 49
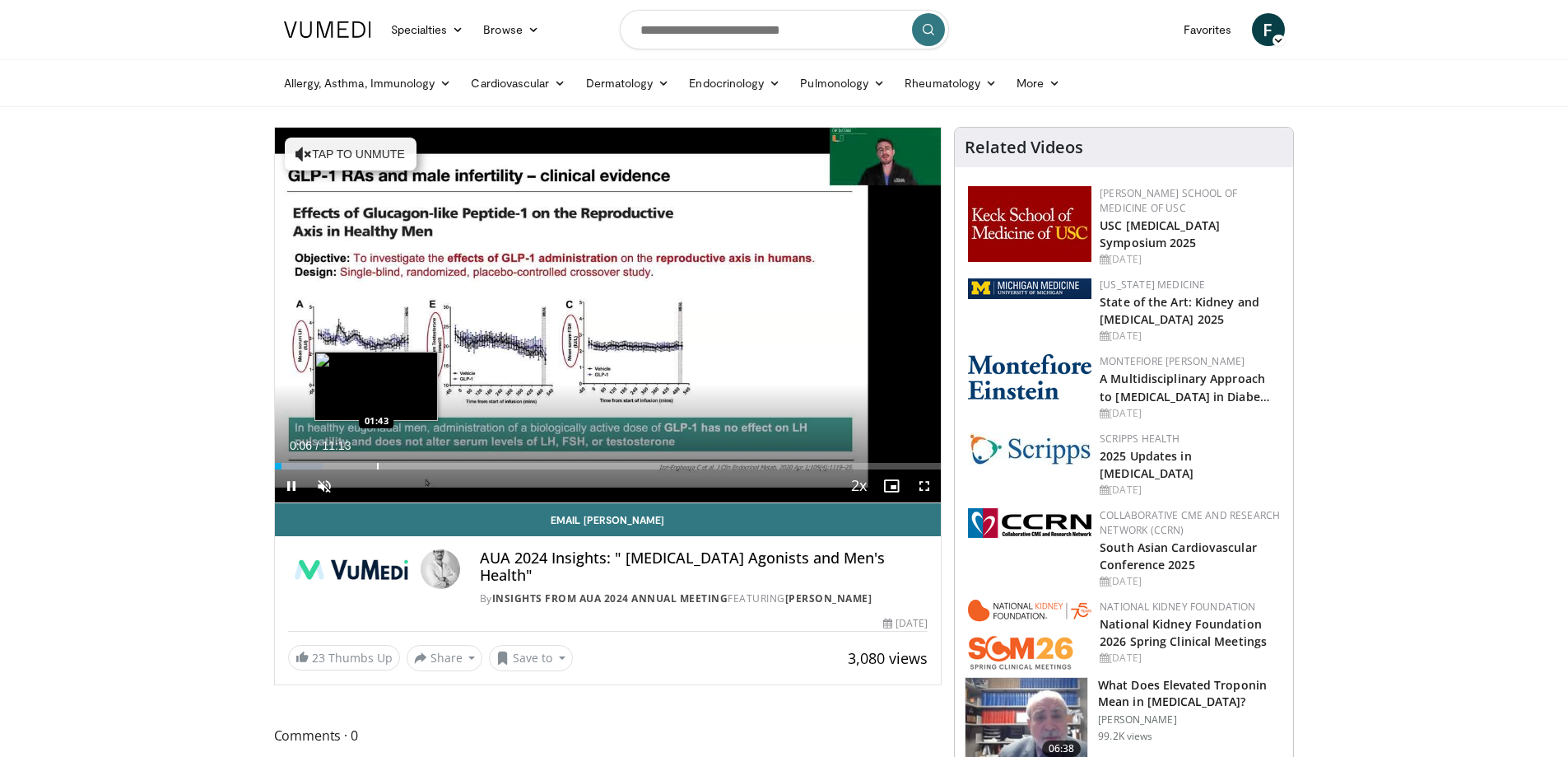
click at [377, 463] on div "Progress Bar" at bounding box center [378, 466] width 2 height 7
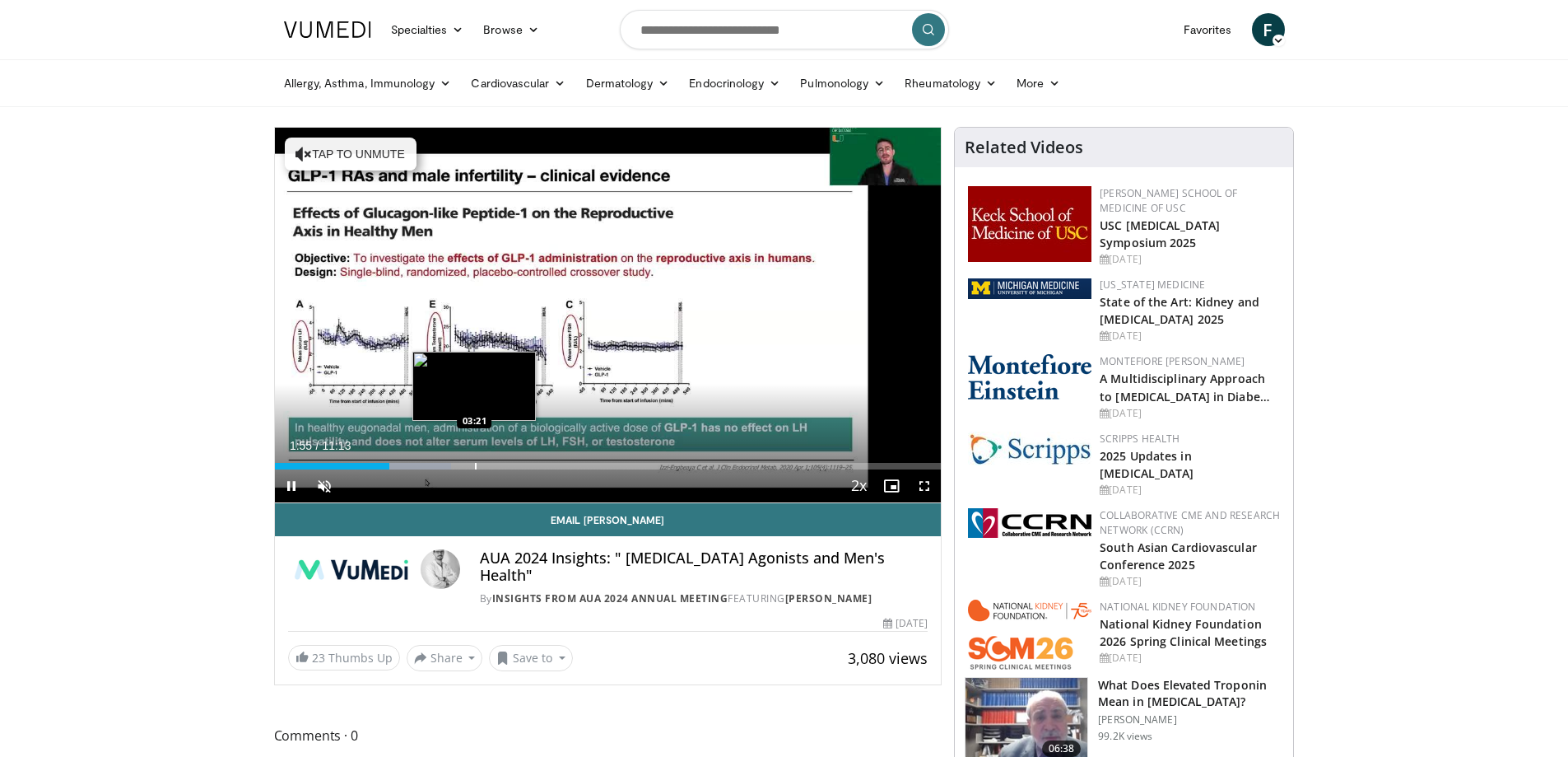
click at [475, 464] on div "Progress Bar" at bounding box center [476, 466] width 2 height 7
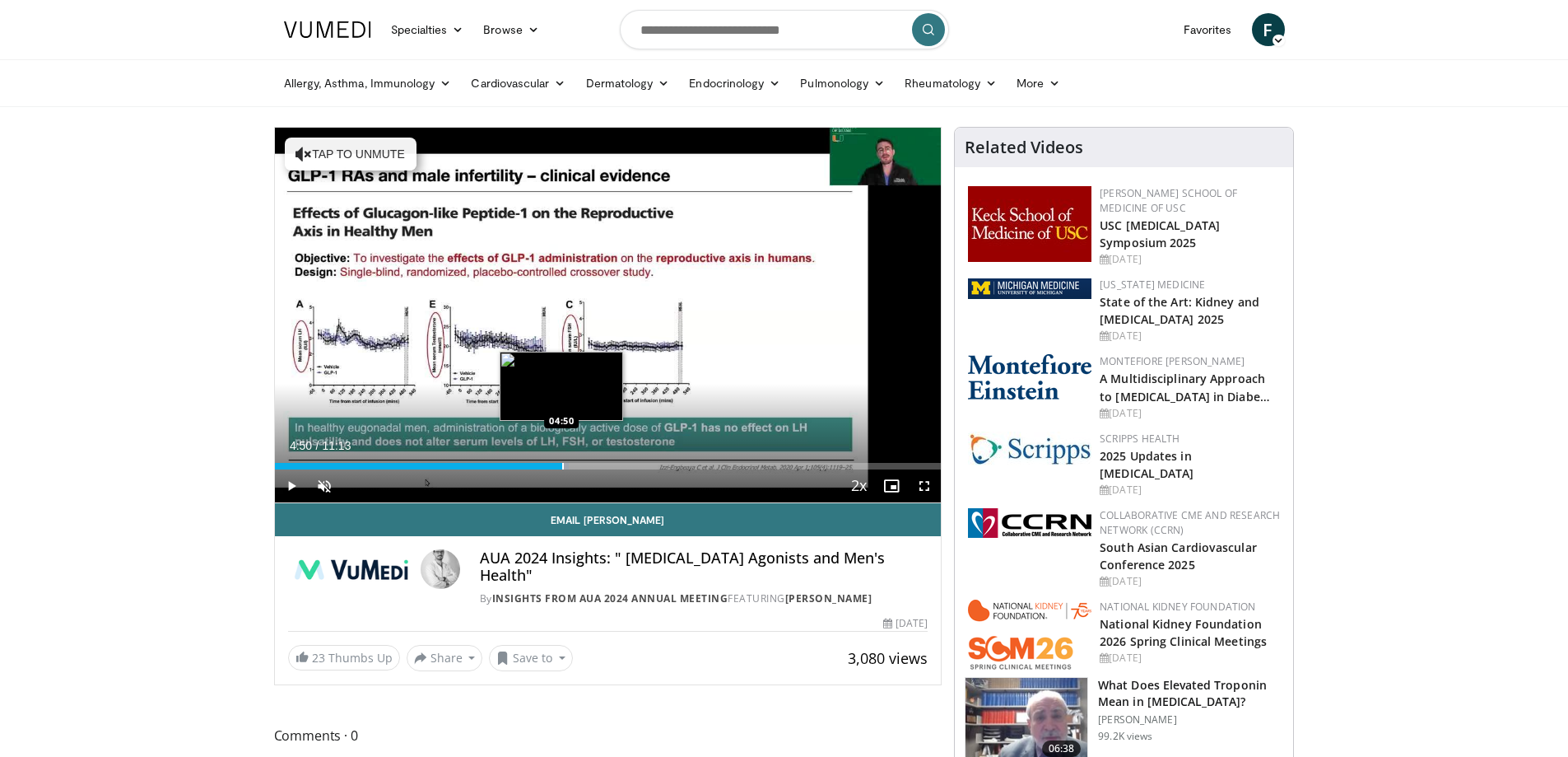
click at [562, 463] on div "Progress Bar" at bounding box center [563, 466] width 2 height 7
click at [614, 459] on div "Loaded : 53.05% 04:56 05:43" at bounding box center [608, 461] width 667 height 16
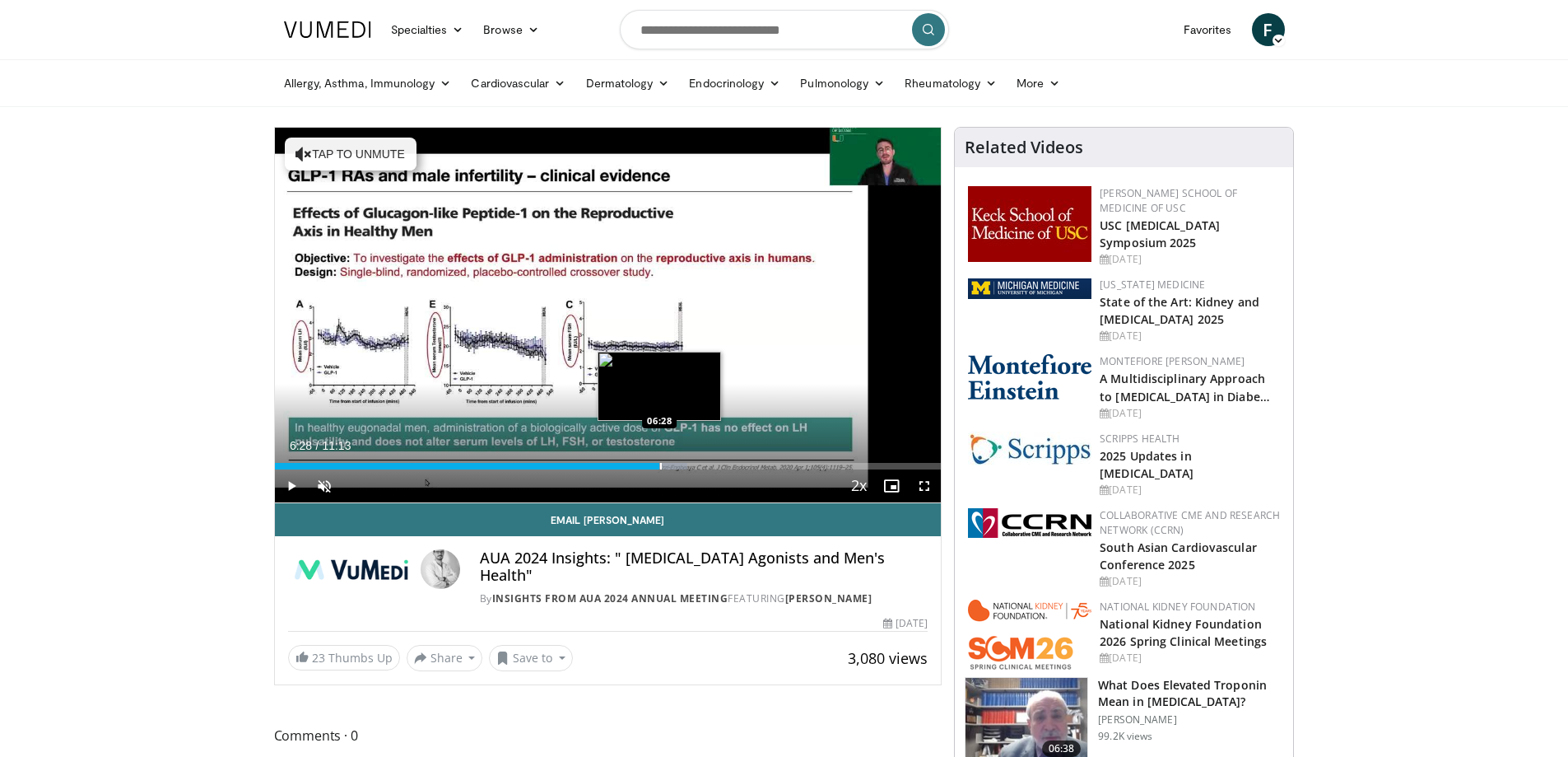
click at [659, 457] on div "Loaded : 61.89% 06:28 06:28" at bounding box center [608, 461] width 667 height 16
click at [711, 464] on div "Progress Bar" at bounding box center [679, 466] width 93 height 7
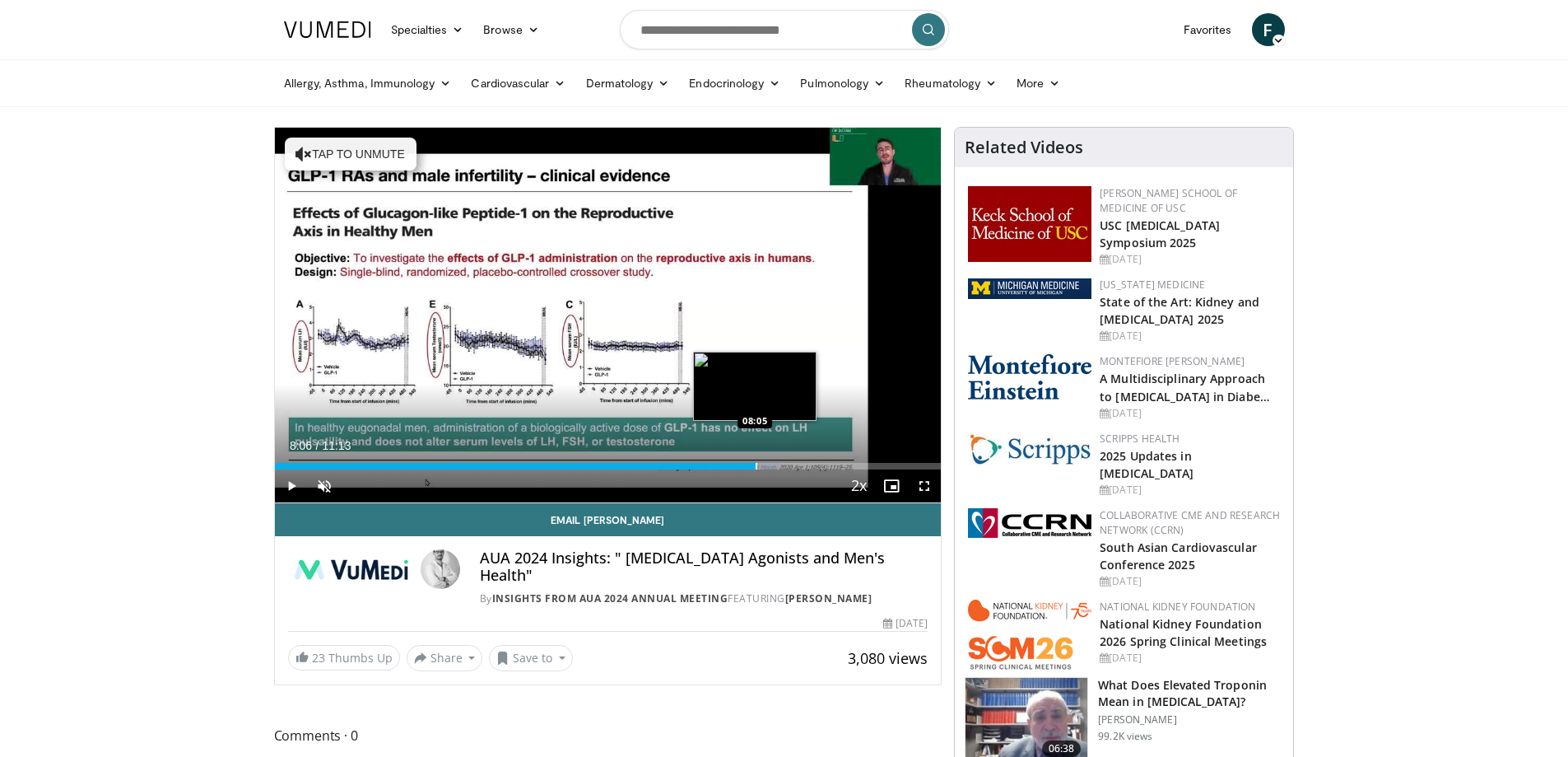
click at [757, 463] on div "Progress Bar" at bounding box center [757, 466] width 2 height 7
click at [785, 465] on div "Progress Bar" at bounding box center [786, 466] width 2 height 7
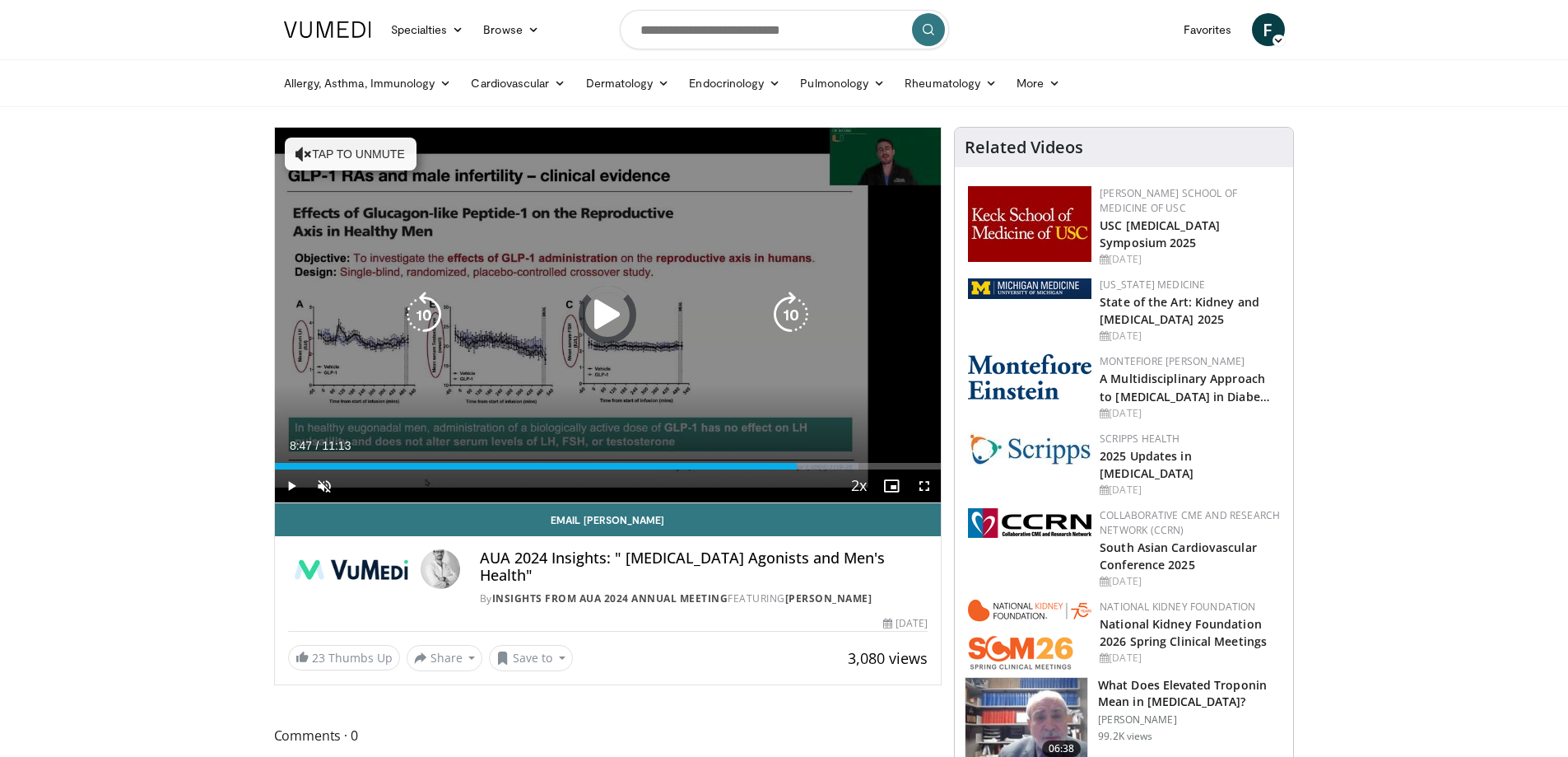
click at [827, 463] on div "Progress Bar" at bounding box center [811, 466] width 94 height 7
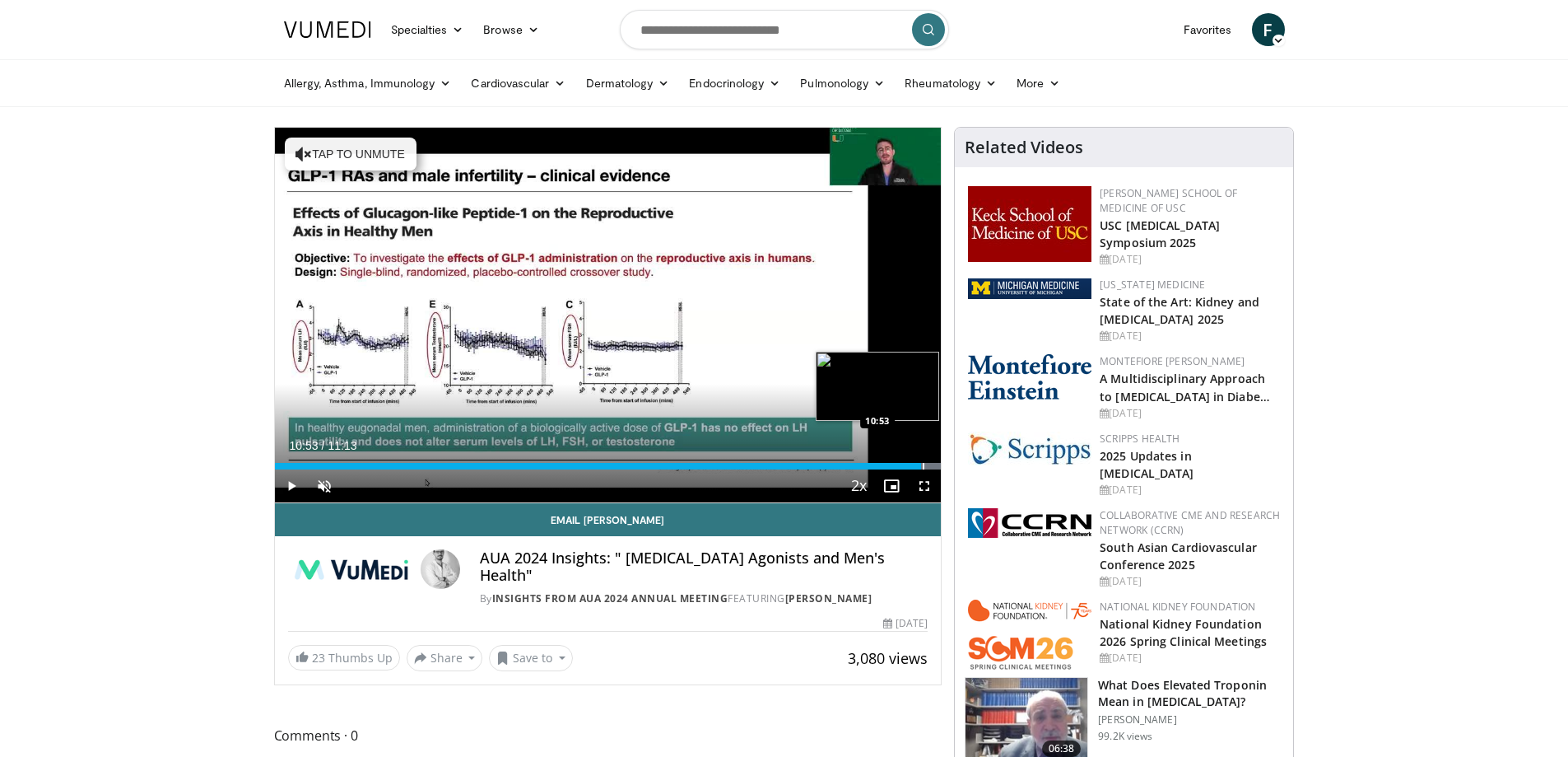
click at [923, 465] on div "Progress Bar" at bounding box center [924, 466] width 2 height 7
click at [925, 467] on div "Progress Bar" at bounding box center [926, 466] width 2 height 7
